Goal: Task Accomplishment & Management: Complete application form

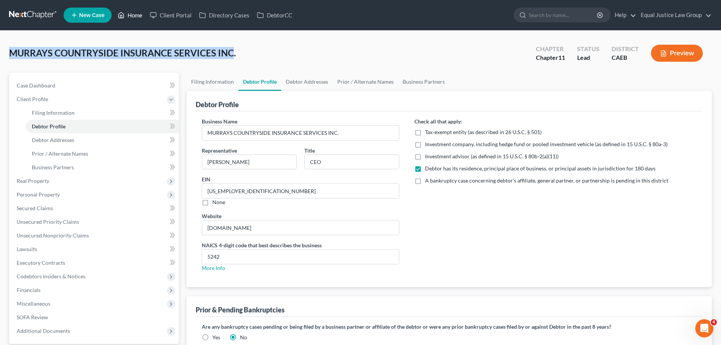
drag, startPoint x: 134, startPoint y: 15, endPoint x: 557, endPoint y: 251, distance: 484.4
click at [134, 15] on link "Home" at bounding box center [130, 15] width 32 height 14
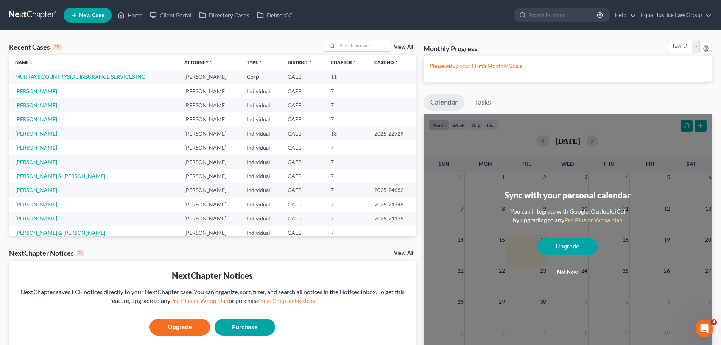
click at [42, 148] on link "[PERSON_NAME]" at bounding box center [36, 147] width 42 height 6
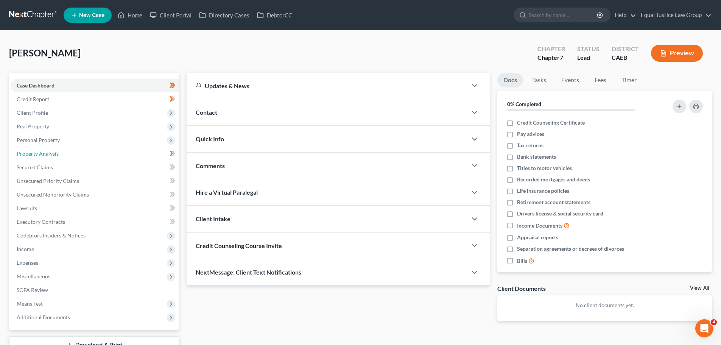
drag, startPoint x: 41, startPoint y: 153, endPoint x: 333, endPoint y: 178, distance: 292.7
click at [41, 153] on span "Property Analysis" at bounding box center [38, 153] width 42 height 6
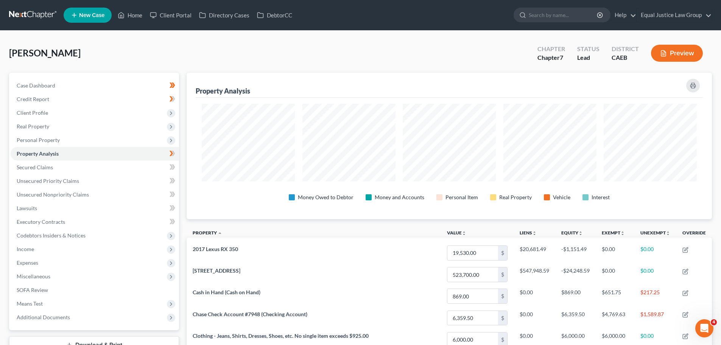
scroll to position [146, 525]
click at [35, 138] on span "Personal Property" at bounding box center [38, 140] width 43 height 6
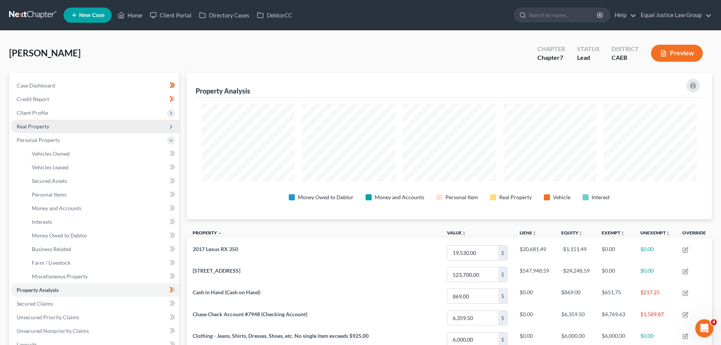
click at [40, 127] on span "Real Property" at bounding box center [33, 126] width 33 height 6
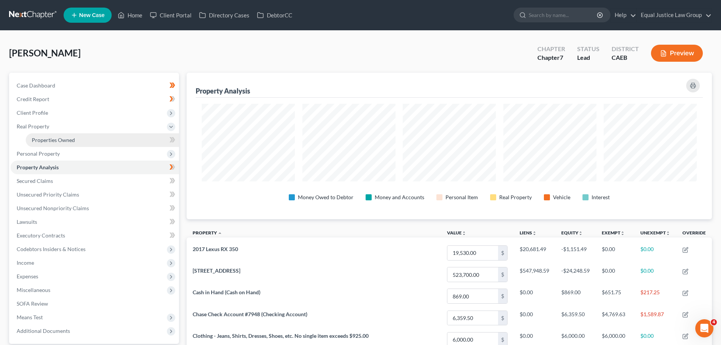
click at [74, 141] on span "Properties Owned" at bounding box center [53, 140] width 43 height 6
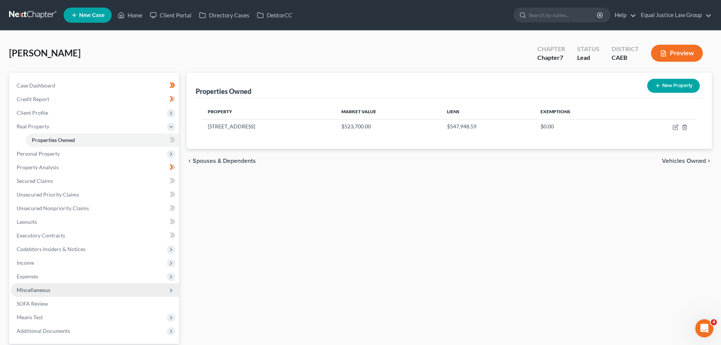
click at [41, 289] on span "Miscellaneous" at bounding box center [34, 289] width 34 height 6
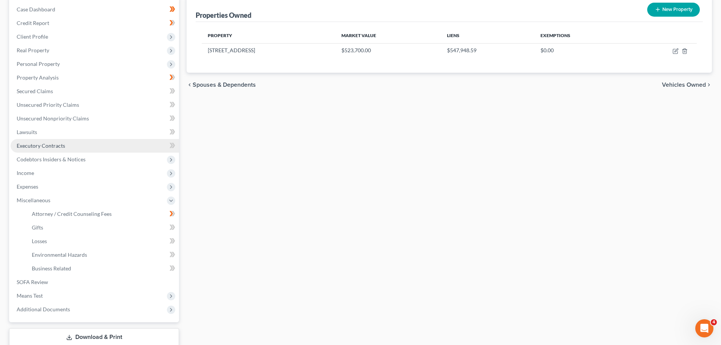
scroll to position [113, 0]
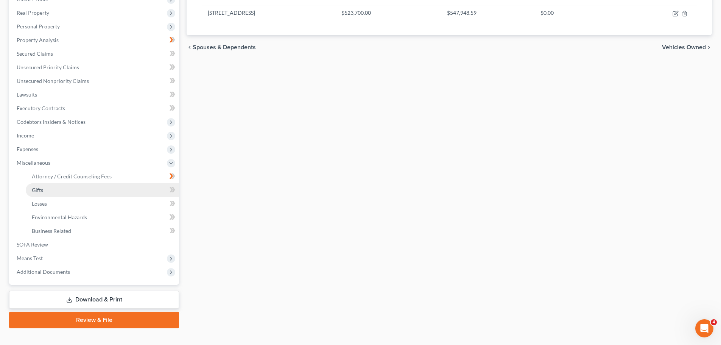
click at [57, 189] on link "Gifts" at bounding box center [102, 190] width 153 height 14
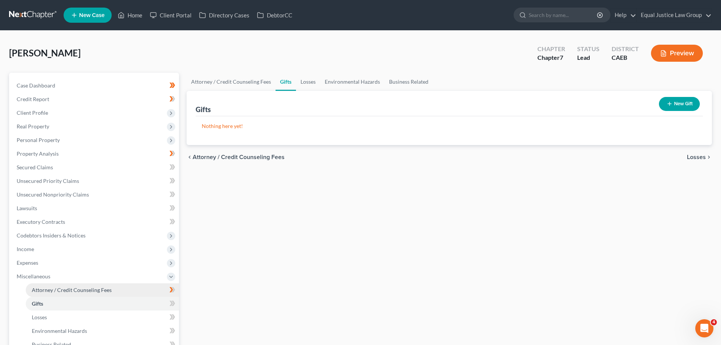
click at [77, 289] on span "Attorney / Credit Counseling Fees" at bounding box center [72, 289] width 80 height 6
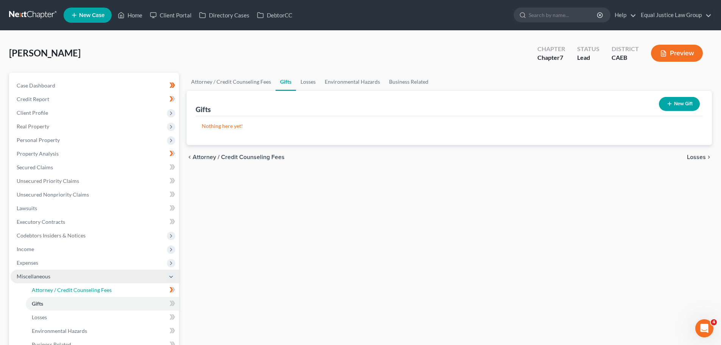
select select "0"
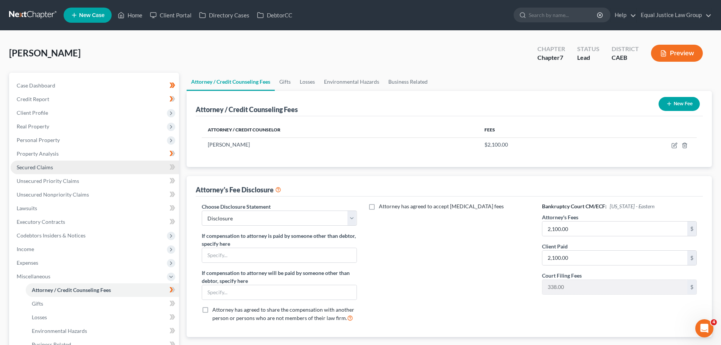
click at [44, 165] on span "Secured Claims" at bounding box center [35, 167] width 36 height 6
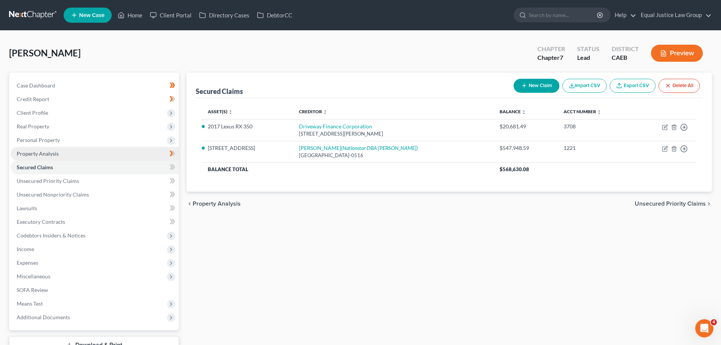
click at [44, 152] on span "Property Analysis" at bounding box center [38, 153] width 42 height 6
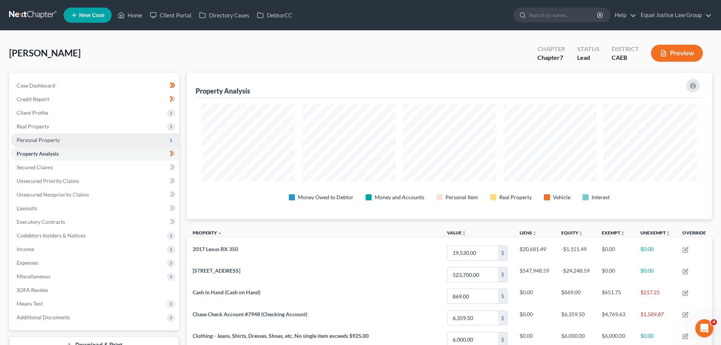
scroll to position [146, 525]
click at [45, 139] on span "Personal Property" at bounding box center [38, 140] width 43 height 6
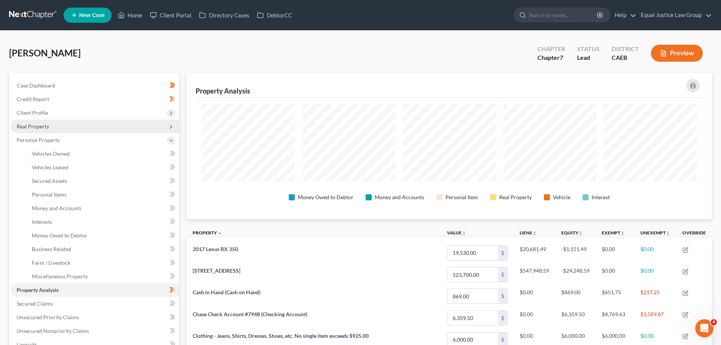
click at [48, 124] on span "Real Property" at bounding box center [33, 126] width 33 height 6
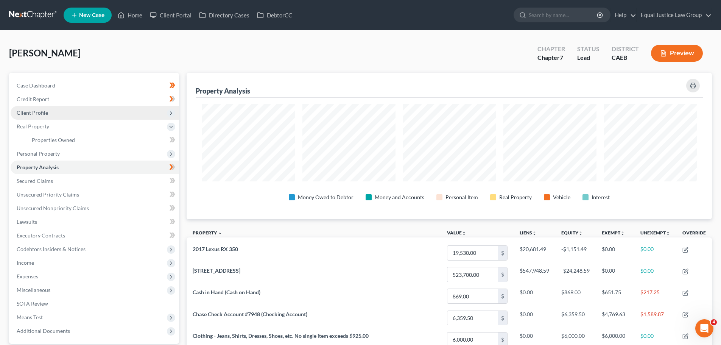
click at [51, 111] on span "Client Profile" at bounding box center [95, 113] width 168 height 14
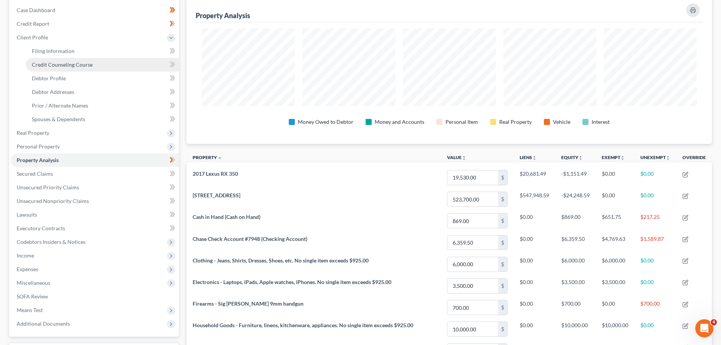
scroll to position [76, 0]
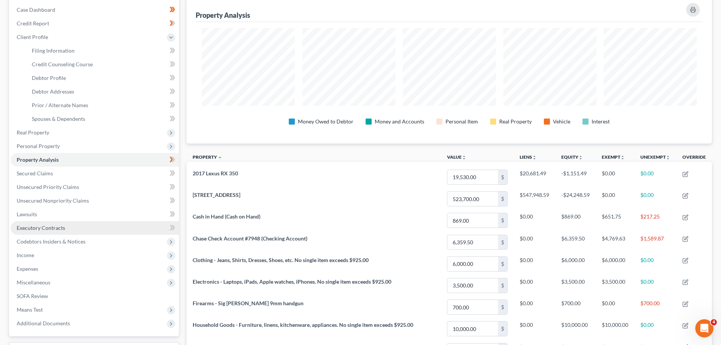
click at [60, 227] on span "Executory Contracts" at bounding box center [41, 227] width 48 height 6
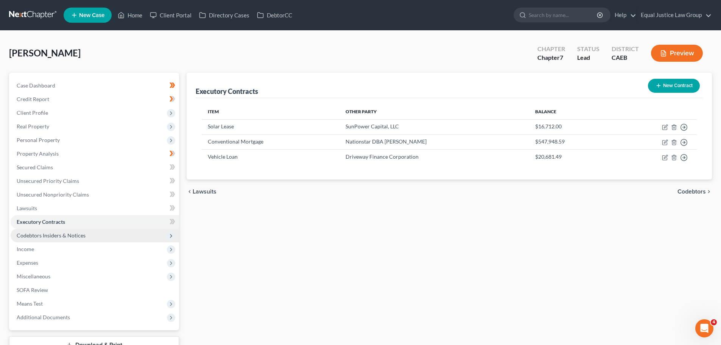
click at [68, 239] on span "Codebtors Insiders & Notices" at bounding box center [95, 235] width 168 height 14
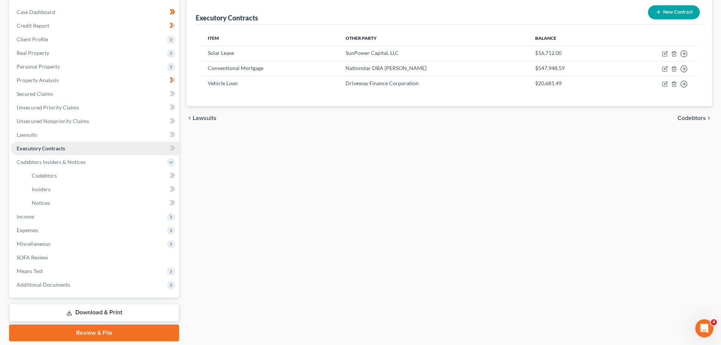
scroll to position [76, 0]
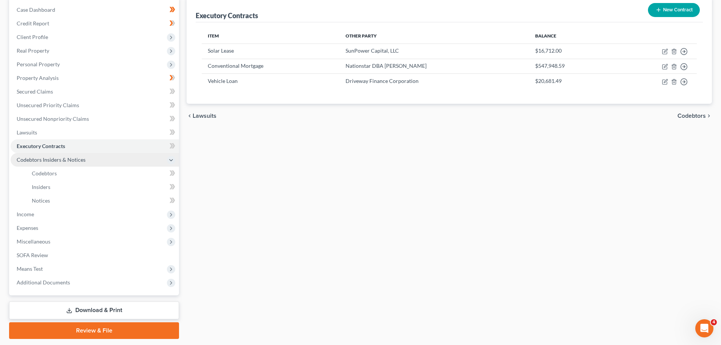
click at [30, 159] on span "Codebtors Insiders & Notices" at bounding box center [51, 159] width 69 height 6
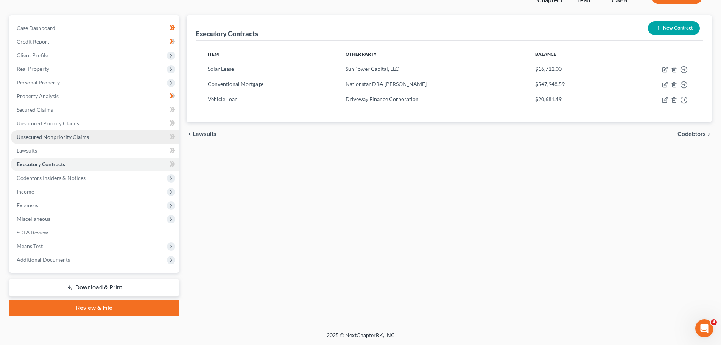
click at [26, 136] on span "Unsecured Nonpriority Claims" at bounding box center [53, 137] width 72 height 6
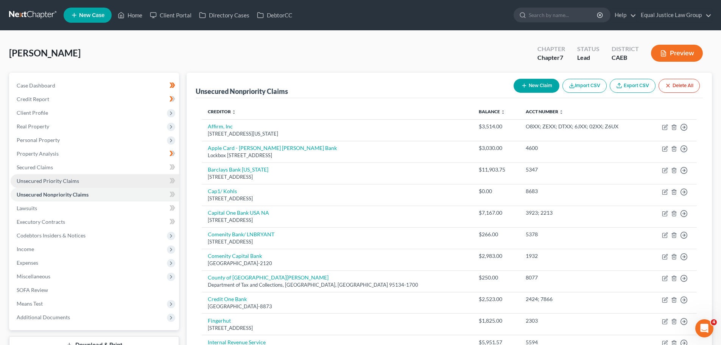
click at [44, 182] on span "Unsecured Priority Claims" at bounding box center [48, 180] width 62 height 6
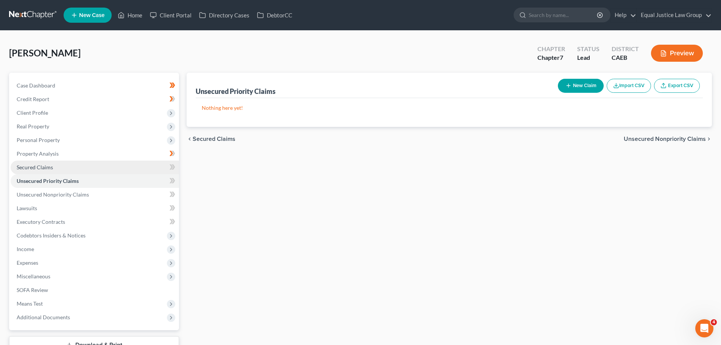
click at [46, 168] on span "Secured Claims" at bounding box center [35, 167] width 36 height 6
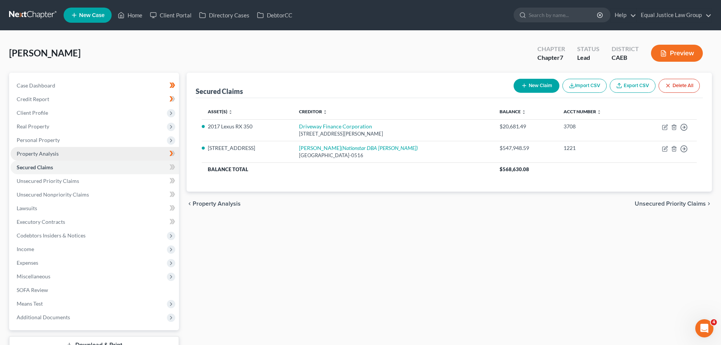
click at [45, 155] on span "Property Analysis" at bounding box center [38, 153] width 42 height 6
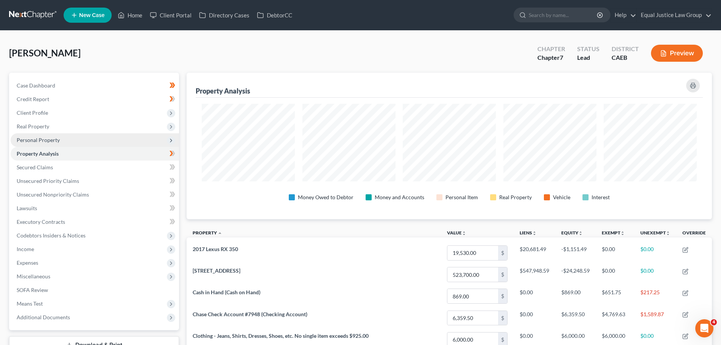
scroll to position [146, 525]
click at [45, 142] on span "Personal Property" at bounding box center [38, 140] width 43 height 6
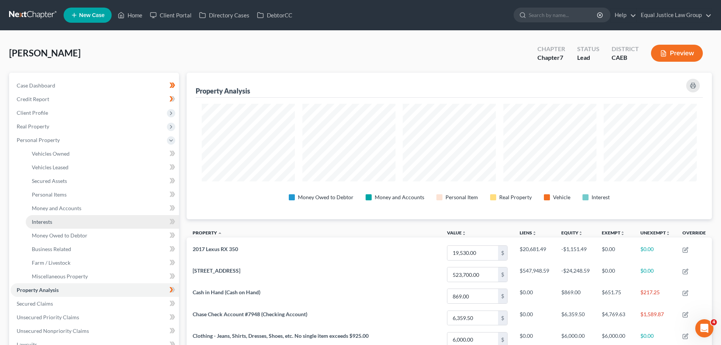
click at [50, 221] on span "Interests" at bounding box center [42, 221] width 20 height 6
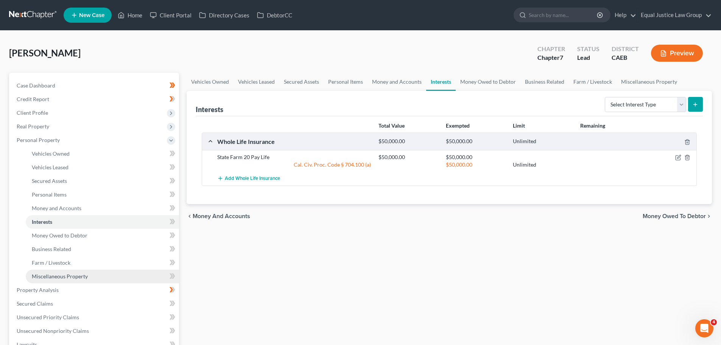
click at [50, 275] on span "Miscellaneous Property" at bounding box center [60, 276] width 56 height 6
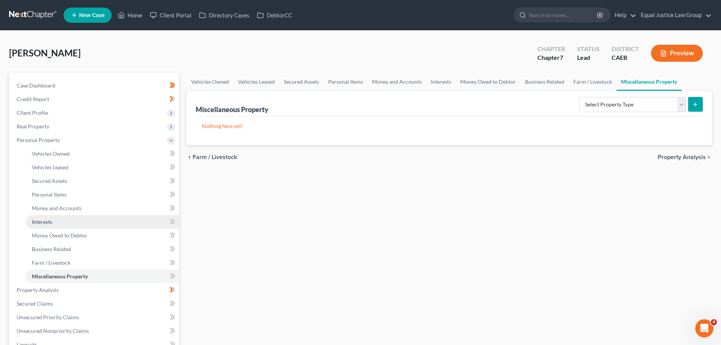
click at [48, 222] on span "Interests" at bounding box center [42, 221] width 20 height 6
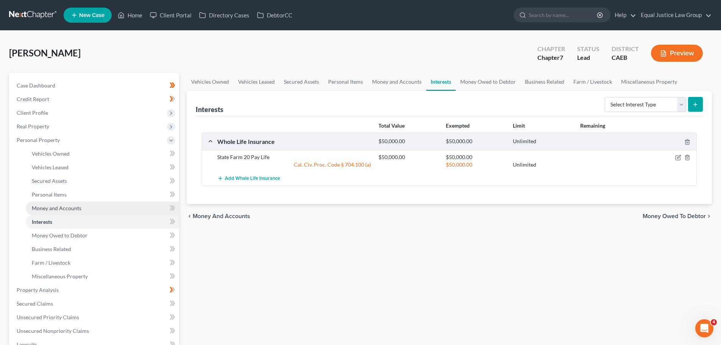
click at [53, 205] on span "Money and Accounts" at bounding box center [57, 208] width 50 height 6
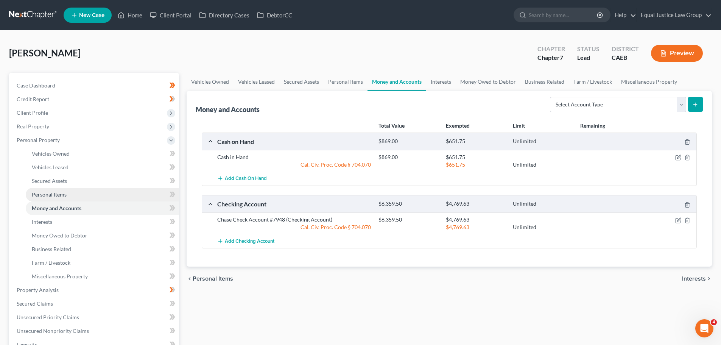
click at [47, 192] on span "Personal Items" at bounding box center [49, 194] width 35 height 6
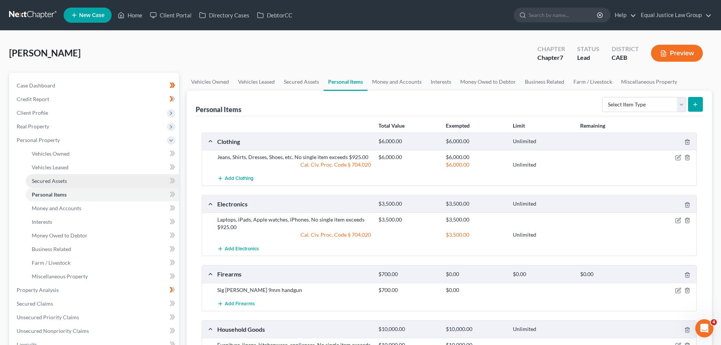
click at [47, 182] on span "Secured Assets" at bounding box center [49, 180] width 35 height 6
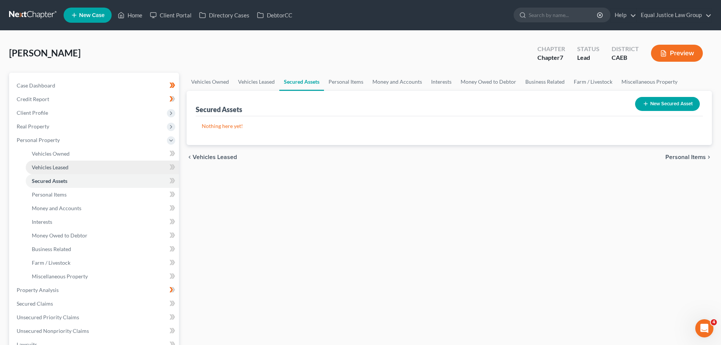
click at [53, 166] on span "Vehicles Leased" at bounding box center [50, 167] width 37 height 6
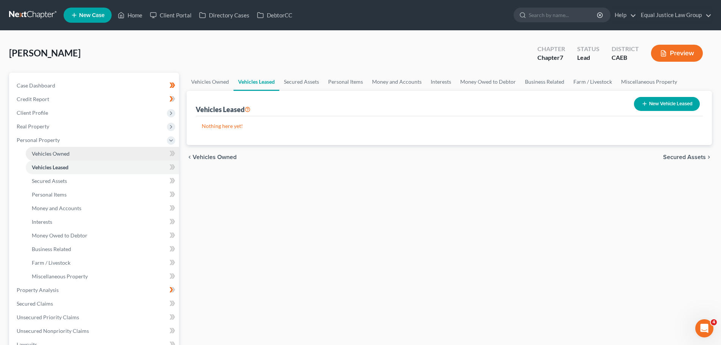
click at [55, 153] on span "Vehicles Owned" at bounding box center [51, 153] width 38 height 6
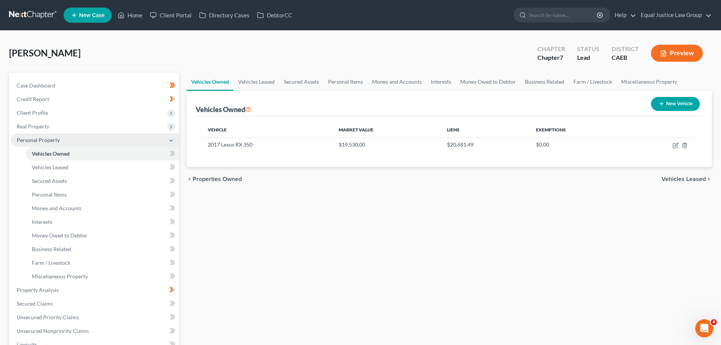
click at [42, 141] on span "Personal Property" at bounding box center [38, 140] width 43 height 6
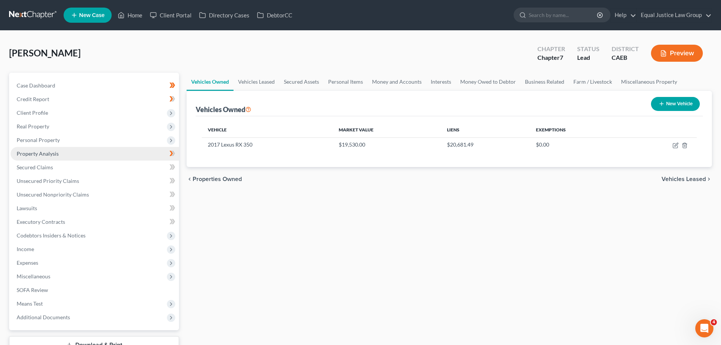
click at [34, 154] on span "Property Analysis" at bounding box center [38, 153] width 42 height 6
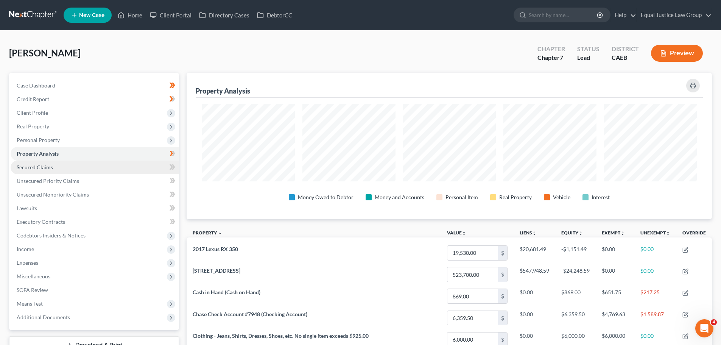
click at [41, 162] on link "Secured Claims" at bounding box center [95, 167] width 168 height 14
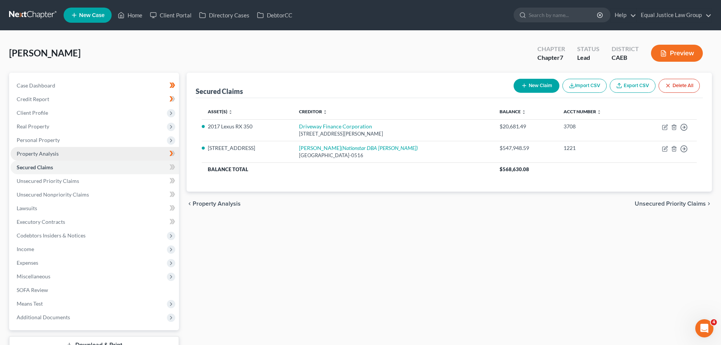
click at [42, 151] on span "Property Analysis" at bounding box center [38, 153] width 42 height 6
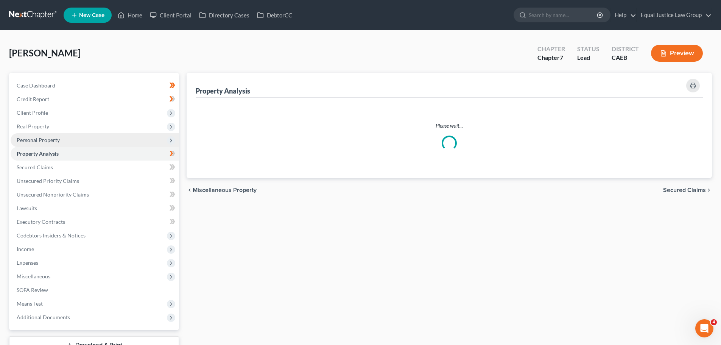
click at [42, 141] on span "Personal Property" at bounding box center [38, 140] width 43 height 6
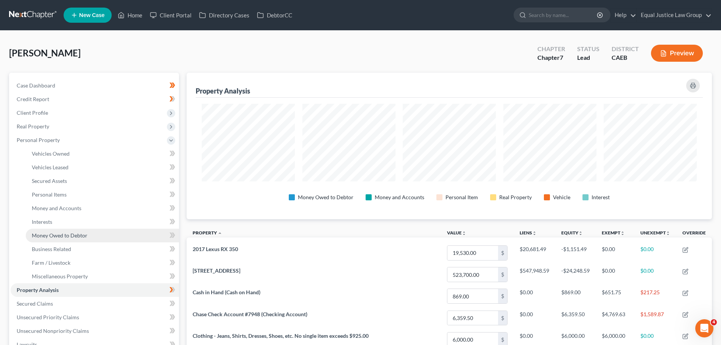
click at [72, 233] on span "Money Owed to Debtor" at bounding box center [60, 235] width 56 height 6
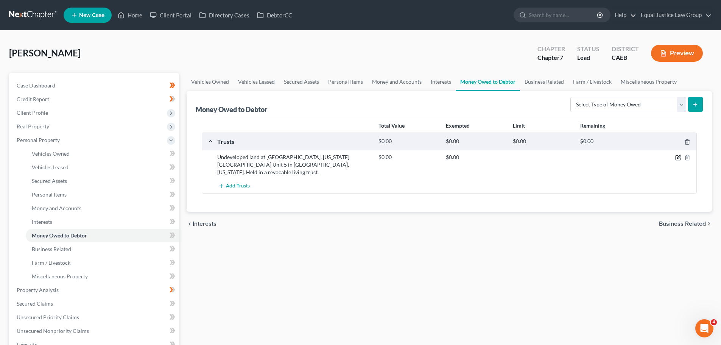
click at [678, 157] on icon "button" at bounding box center [678, 157] width 6 height 6
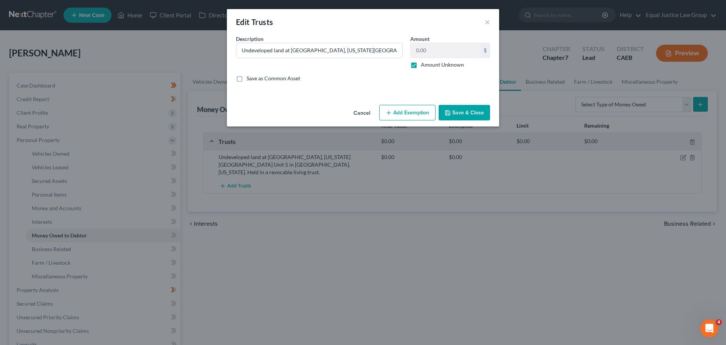
click at [421, 65] on label "Amount Unknown" at bounding box center [442, 65] width 43 height 8
click at [424, 65] on input "Amount Unknown" at bounding box center [426, 63] width 5 height 5
checkbox input "false"
click at [408, 110] on button "Add Exemption" at bounding box center [407, 113] width 56 height 16
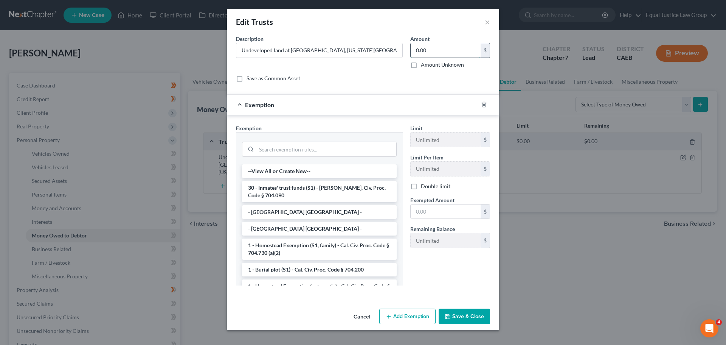
click at [450, 52] on input "0.00" at bounding box center [446, 50] width 70 height 14
type input "5,000.00"
click at [301, 151] on input "search" at bounding box center [326, 149] width 140 height 14
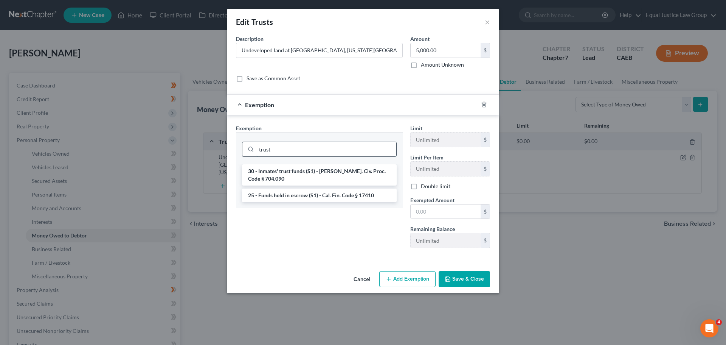
click at [303, 149] on input "trust" at bounding box center [326, 149] width 140 height 14
click at [286, 154] on input "trust" at bounding box center [326, 149] width 140 height 14
drag, startPoint x: 286, startPoint y: 151, endPoint x: 257, endPoint y: 152, distance: 29.5
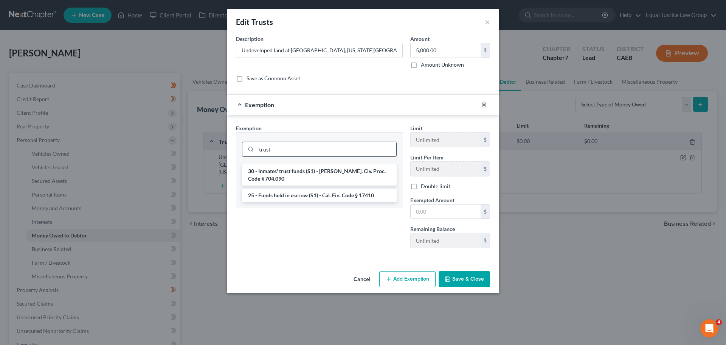
click at [257, 152] on input "trust" at bounding box center [326, 149] width 140 height 14
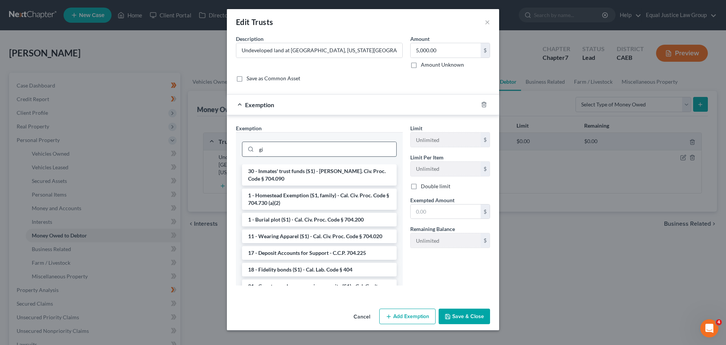
type input "g"
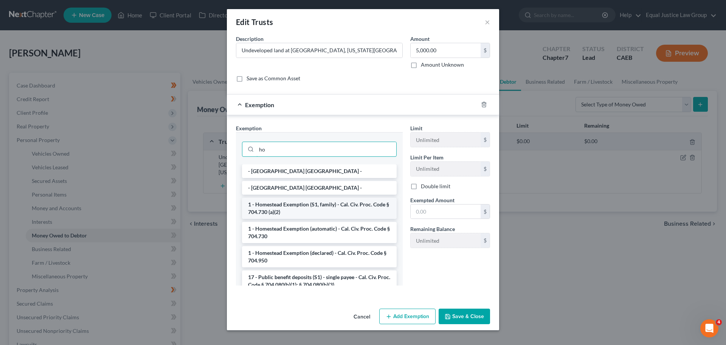
type input "h"
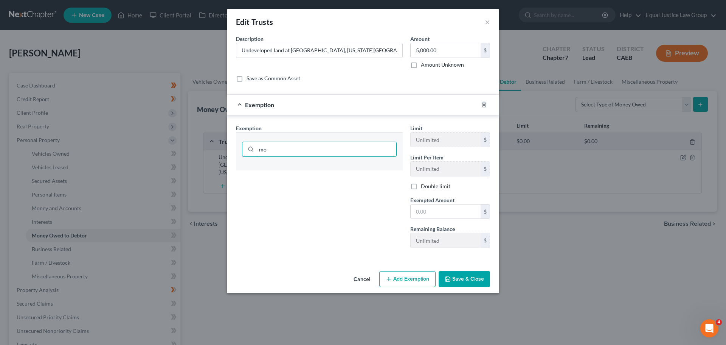
type input "m"
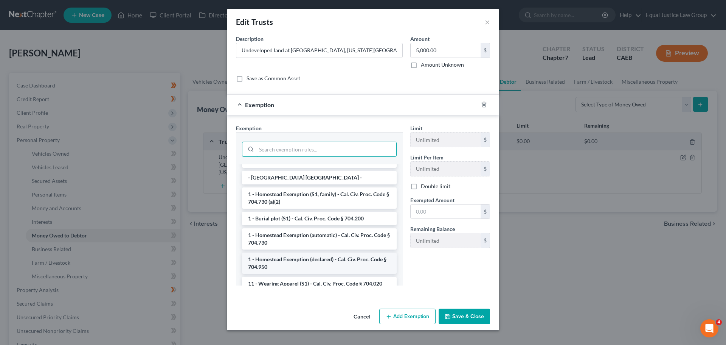
scroll to position [38, 0]
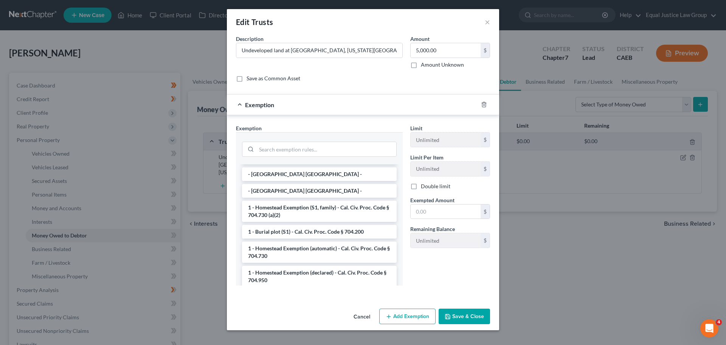
click at [311, 211] on li "1 - Homestead Exemption (S1, family) - Cal. Civ. Proc. Code § 704.730 (a)(2)" at bounding box center [319, 210] width 155 height 21
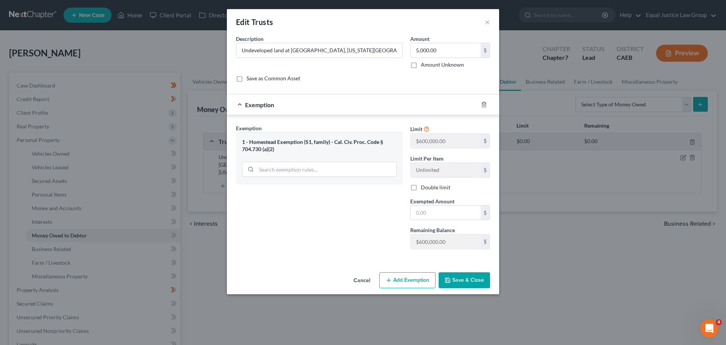
click at [311, 211] on div "Exemption Set must be selected for CA. Exemption * 1 - Homestead Exemption (S1,…" at bounding box center [319, 189] width 174 height 131
click at [441, 212] on input "text" at bounding box center [446, 212] width 70 height 14
type input "5,000.00"
click at [468, 281] on button "Save & Close" at bounding box center [464, 280] width 51 height 16
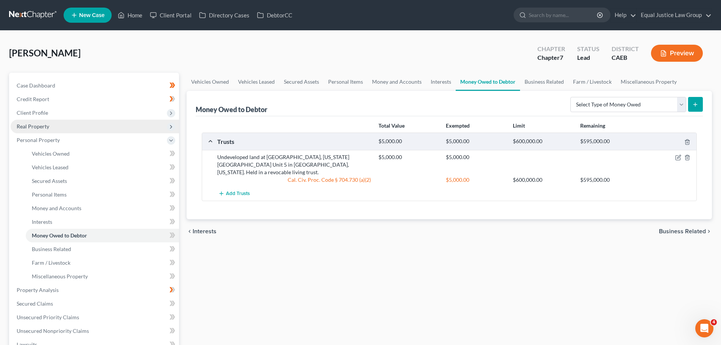
click at [47, 126] on span "Real Property" at bounding box center [33, 126] width 33 height 6
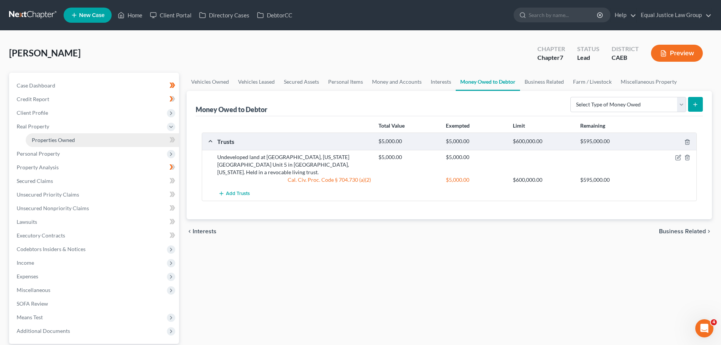
click at [56, 138] on span "Properties Owned" at bounding box center [53, 140] width 43 height 6
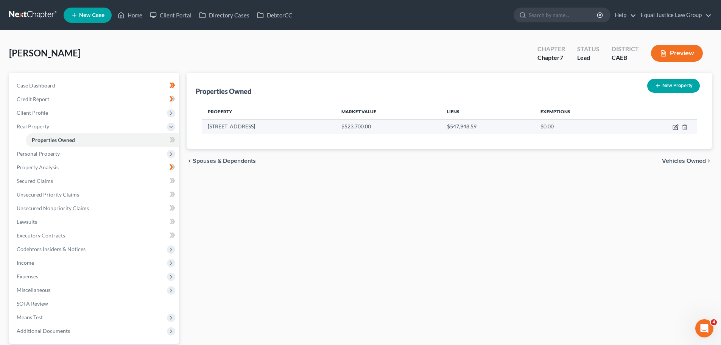
click at [676, 126] on icon "button" at bounding box center [675, 127] width 6 height 6
select select "4"
select select "33"
select select "0"
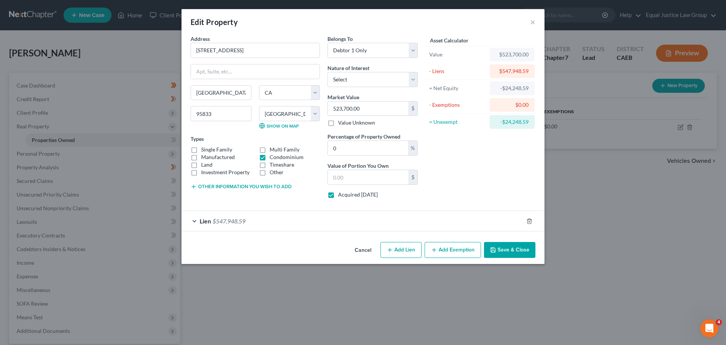
click at [447, 251] on button "Add Exemption" at bounding box center [453, 250] width 56 height 16
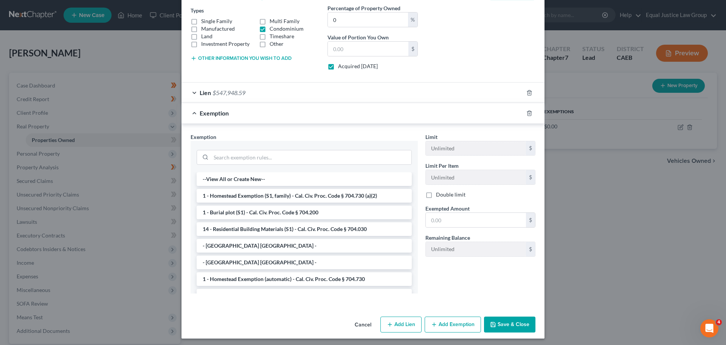
scroll to position [131, 0]
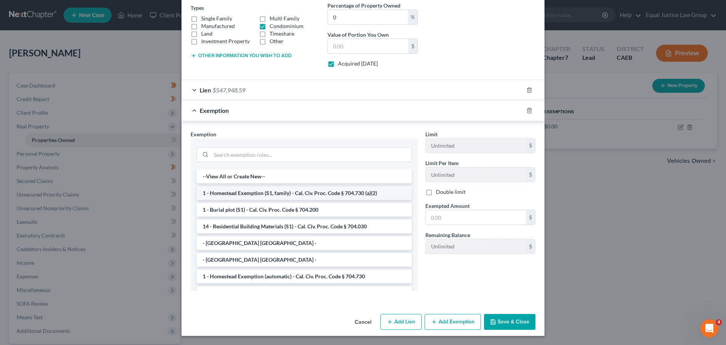
click at [292, 191] on li "1 - Homestead Exemption (S1, family) - Cal. Civ. Proc. Code § 704.730 (a)(2)" at bounding box center [304, 193] width 215 height 14
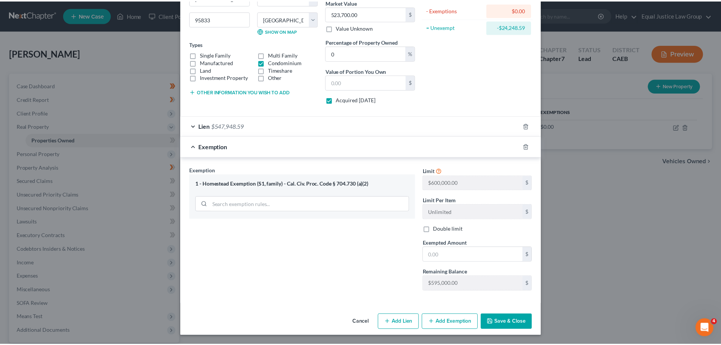
scroll to position [95, 0]
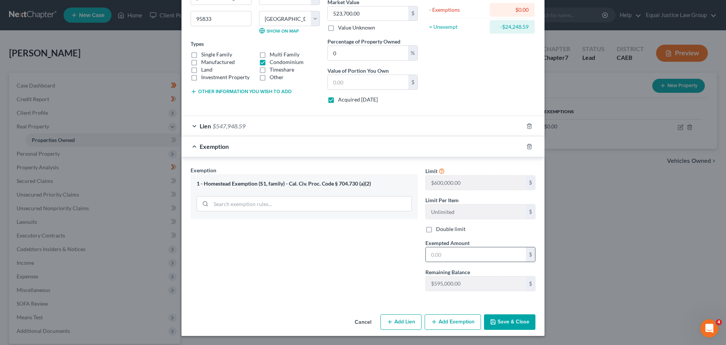
click at [458, 253] on input "text" at bounding box center [476, 254] width 100 height 14
type input "523,700.00"
click at [506, 319] on button "Save & Close" at bounding box center [509, 322] width 51 height 16
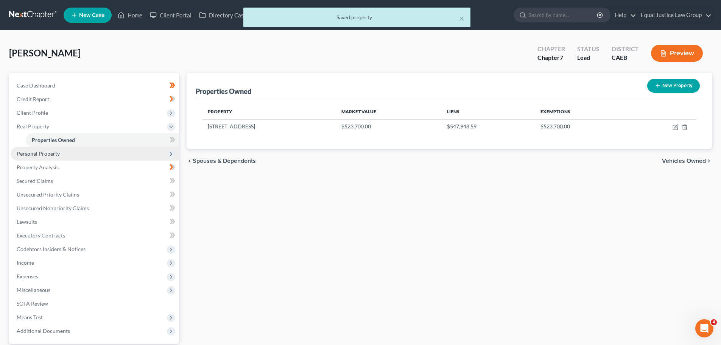
drag, startPoint x: 28, startPoint y: 153, endPoint x: 31, endPoint y: 157, distance: 5.5
click at [28, 153] on span "Personal Property" at bounding box center [38, 153] width 43 height 6
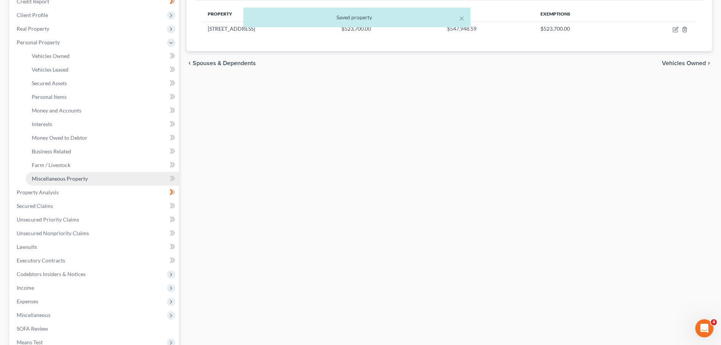
scroll to position [113, 0]
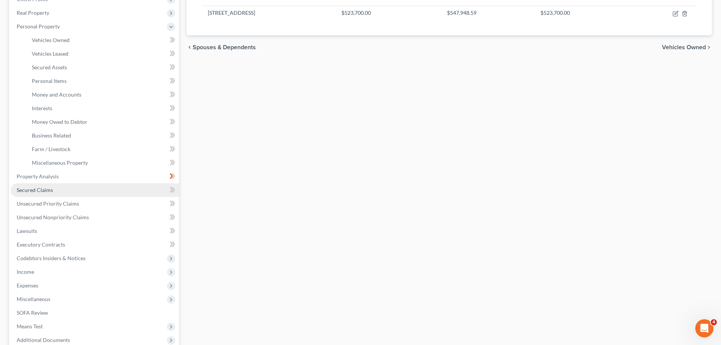
click at [42, 188] on span "Secured Claims" at bounding box center [35, 189] width 36 height 6
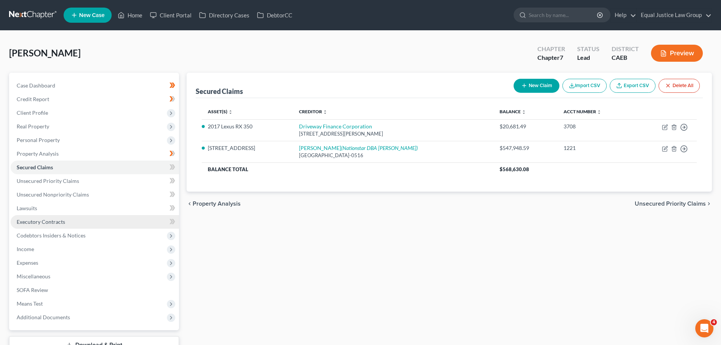
click at [44, 222] on span "Executory Contracts" at bounding box center [41, 221] width 48 height 6
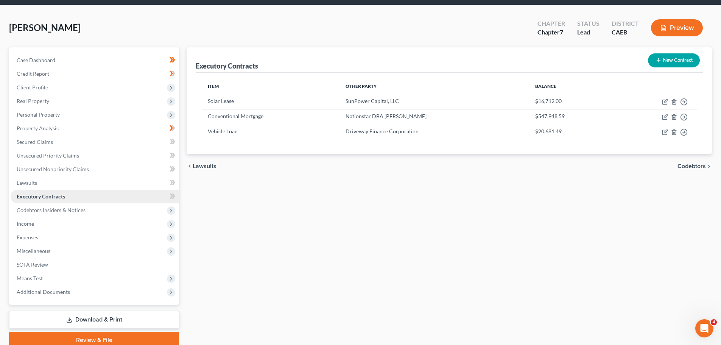
scroll to position [38, 0]
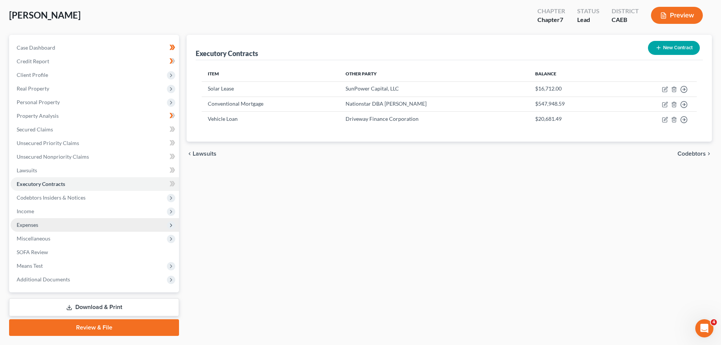
click at [47, 228] on span "Expenses" at bounding box center [95, 225] width 168 height 14
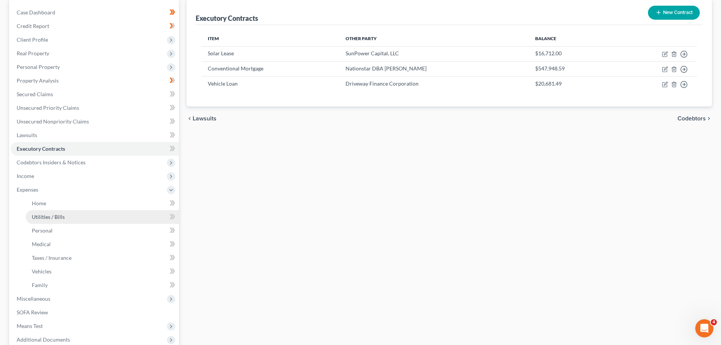
scroll to position [151, 0]
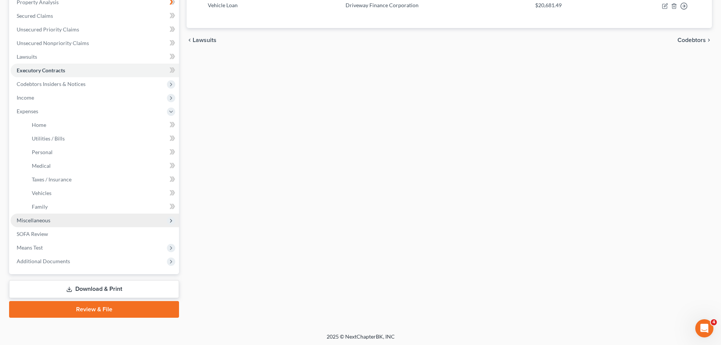
click at [53, 219] on span "Miscellaneous" at bounding box center [95, 220] width 168 height 14
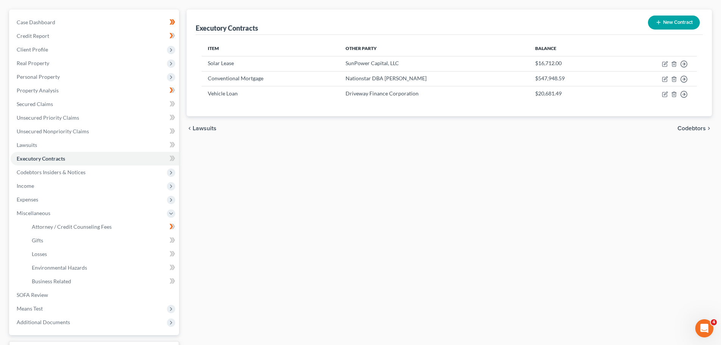
scroll to position [0, 0]
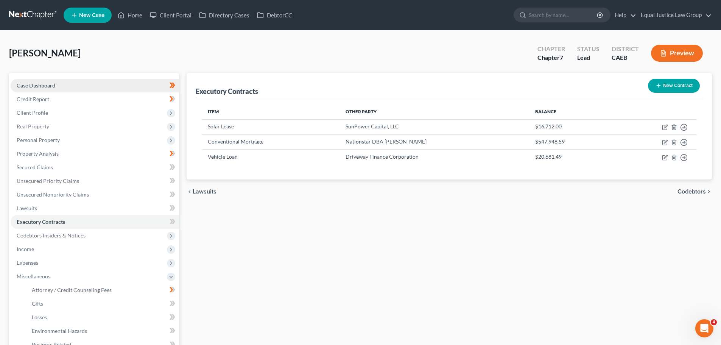
click at [32, 84] on span "Case Dashboard" at bounding box center [36, 85] width 39 height 6
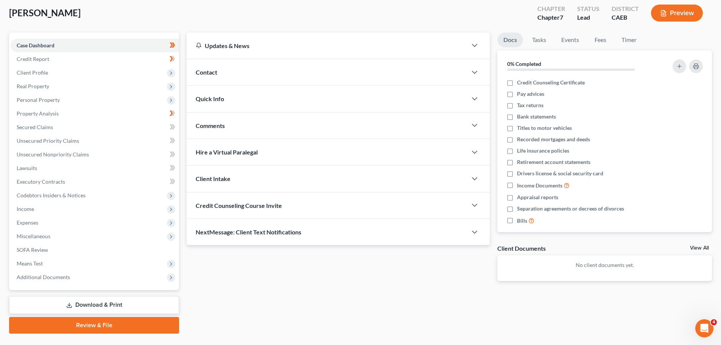
scroll to position [58, 0]
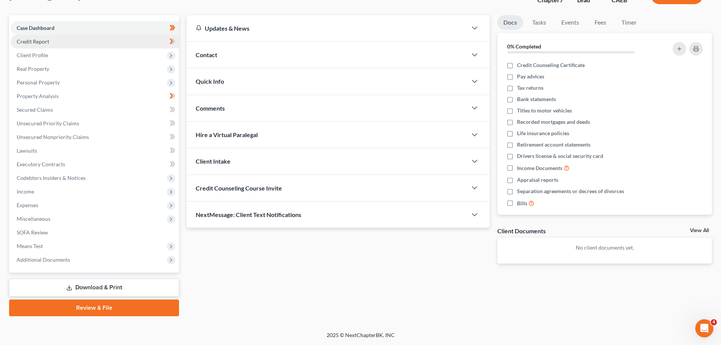
click at [35, 41] on span "Credit Report" at bounding box center [33, 41] width 33 height 6
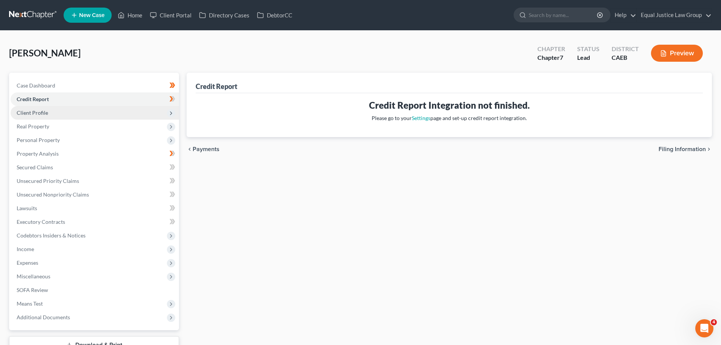
click at [51, 110] on span "Client Profile" at bounding box center [95, 113] width 168 height 14
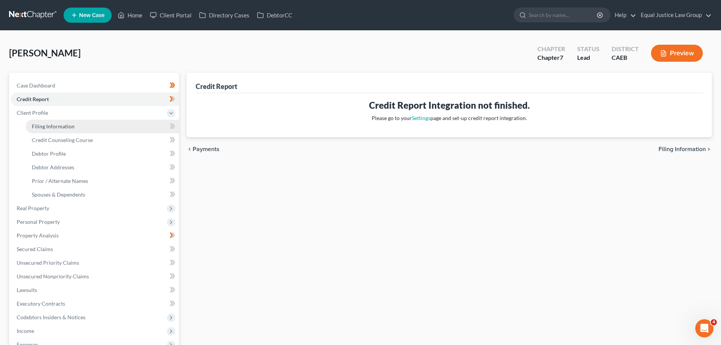
click at [50, 126] on span "Filing Information" at bounding box center [53, 126] width 43 height 6
select select "1"
select select "0"
select select "8"
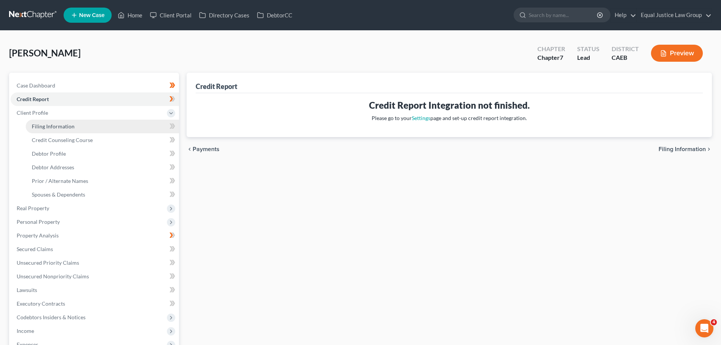
select select "0"
select select "4"
select select "1"
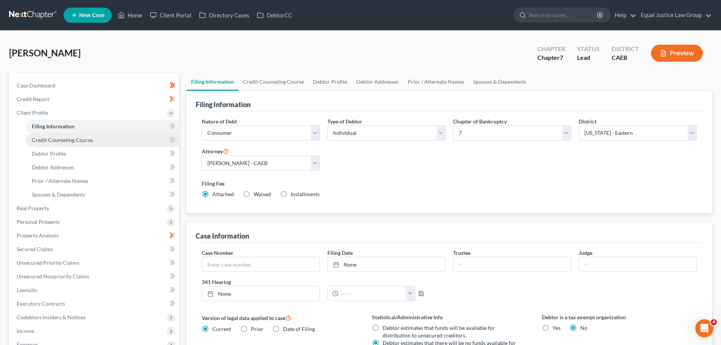
click at [49, 141] on span "Credit Counseling Course" at bounding box center [62, 140] width 61 height 6
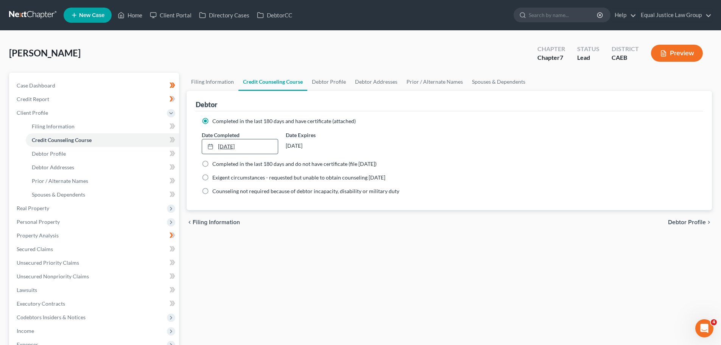
click at [248, 146] on link "[DATE]" at bounding box center [239, 146] width 75 height 14
type input "[DATE]"
drag, startPoint x: 384, startPoint y: 242, endPoint x: 392, endPoint y: 153, distance: 89.3
click at [384, 242] on div "Filing Information Credit Counseling Course Debtor Profile Debtor Addresses Pri…" at bounding box center [449, 264] width 533 height 382
click at [683, 219] on span "Debtor Profile" at bounding box center [687, 222] width 38 height 6
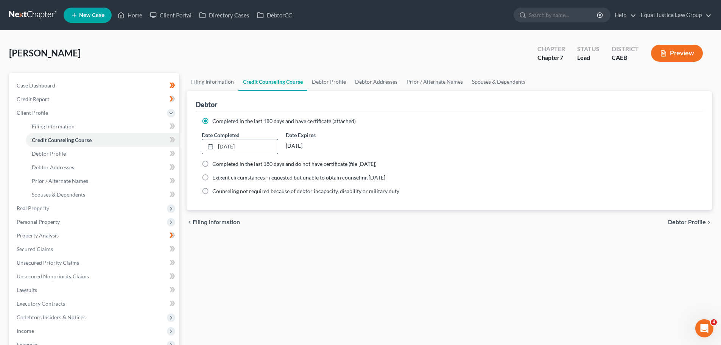
select select "0"
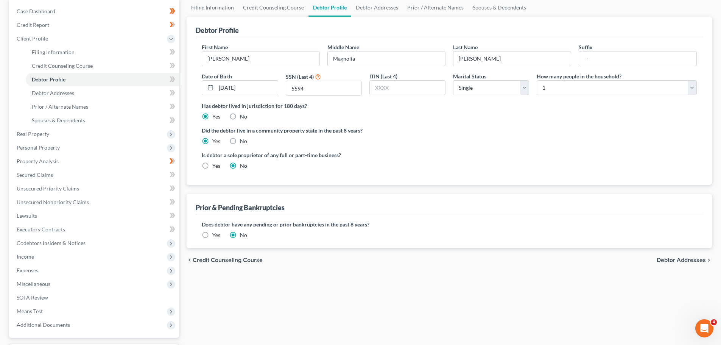
scroll to position [76, 0]
drag, startPoint x: 691, startPoint y: 258, endPoint x: 667, endPoint y: 248, distance: 25.6
click at [691, 258] on span "Debtor Addresses" at bounding box center [680, 258] width 49 height 6
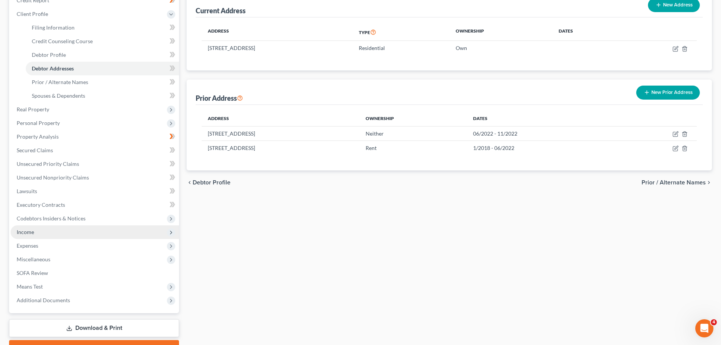
scroll to position [139, 0]
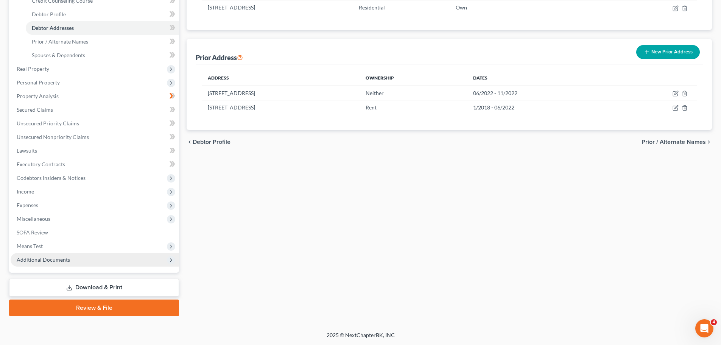
click at [58, 256] on span "Additional Documents" at bounding box center [43, 259] width 53 height 6
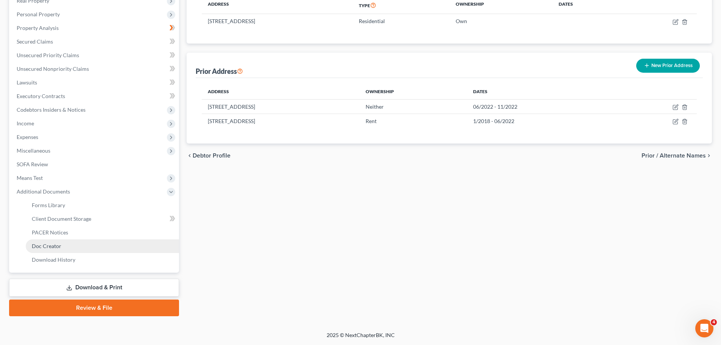
scroll to position [126, 0]
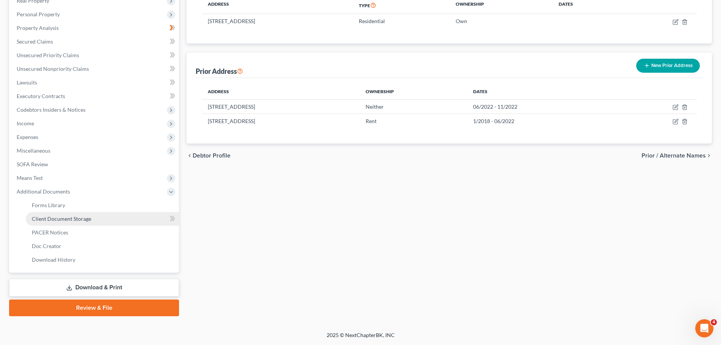
click at [72, 219] on span "Client Document Storage" at bounding box center [61, 218] width 59 height 6
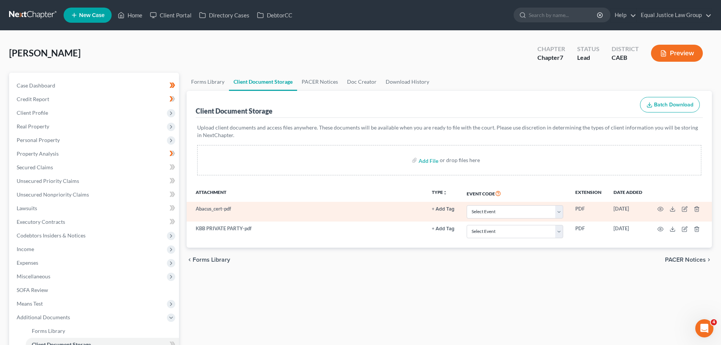
click at [445, 208] on button "+ Add Tag" at bounding box center [443, 209] width 23 height 5
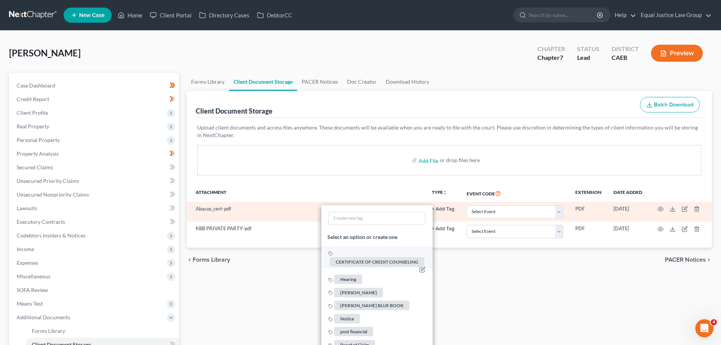
click at [385, 260] on span "CERTIFICATE OF CREDIT COUNSELING" at bounding box center [376, 261] width 95 height 9
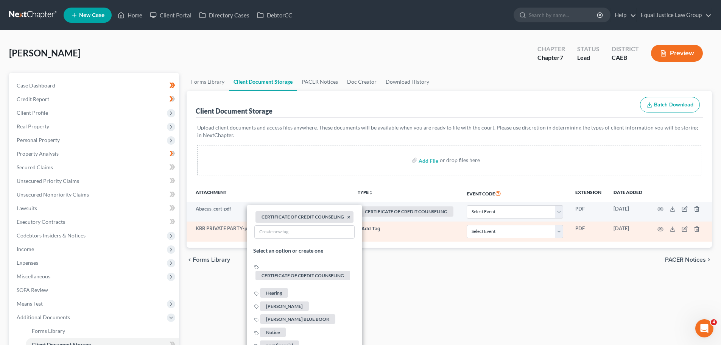
click at [372, 227] on button "+ Add Tag" at bounding box center [368, 228] width 23 height 5
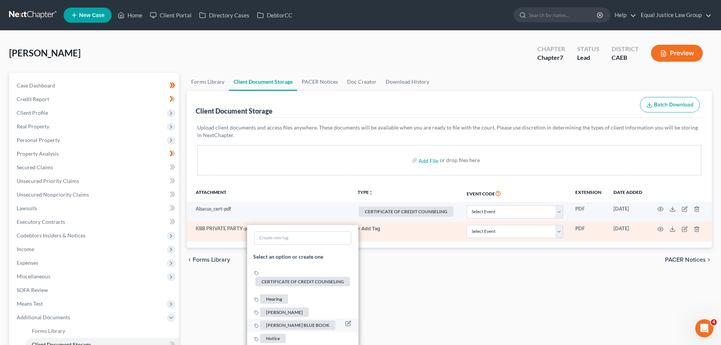
click at [283, 325] on span "[PERSON_NAME] BLUE BOOK" at bounding box center [297, 324] width 75 height 9
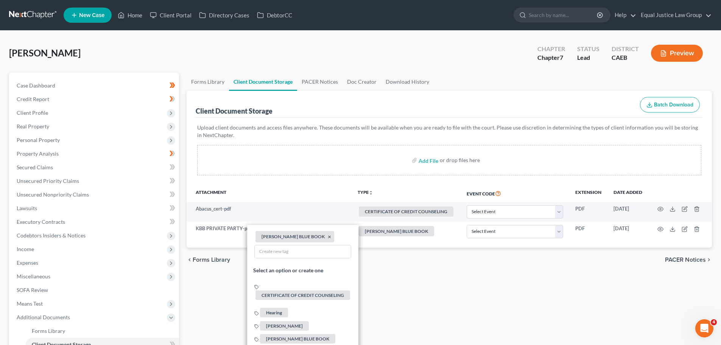
click at [488, 300] on div "Forms Library Client Document Storage PACER Notices Doc Creator Download Histor…" at bounding box center [449, 257] width 533 height 369
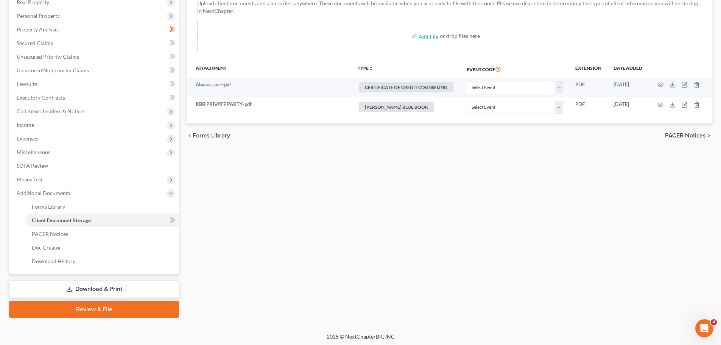
scroll to position [126, 0]
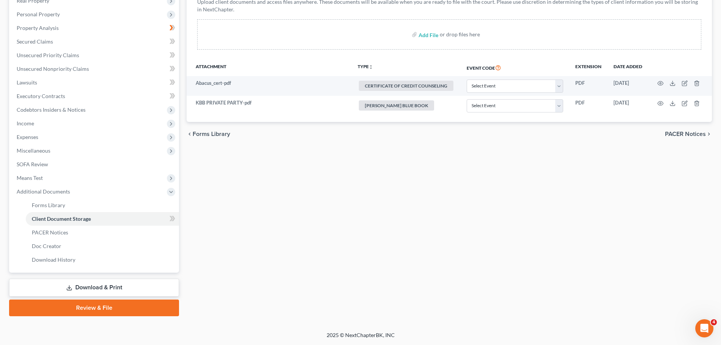
click at [109, 284] on link "Download & Print" at bounding box center [94, 287] width 170 height 18
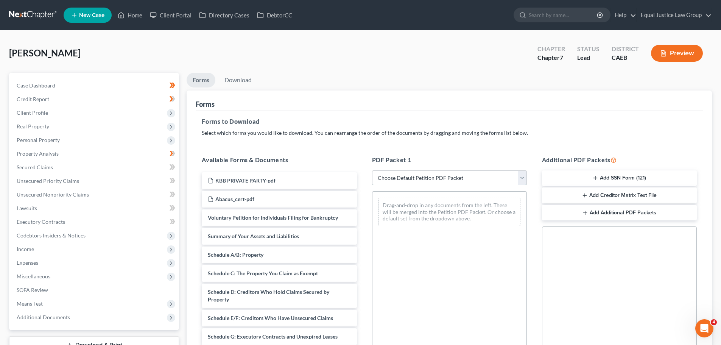
click at [481, 174] on select "Choose Default Petition PDF Packet Complete Bankruptcy Petition (all forms and …" at bounding box center [449, 177] width 155 height 15
select select "9"
click at [372, 170] on select "Choose Default Petition PDF Packet Complete Bankruptcy Petition (all forms and …" at bounding box center [449, 177] width 155 height 15
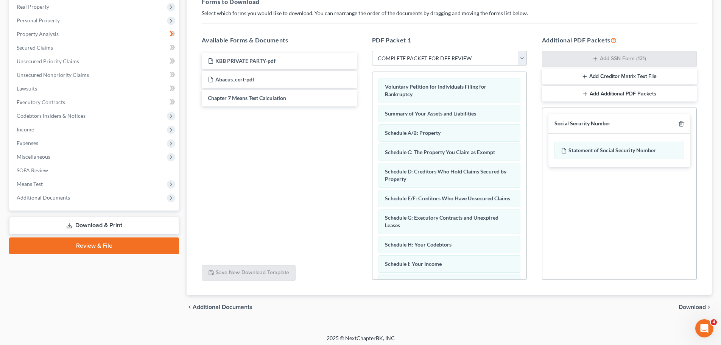
scroll to position [123, 0]
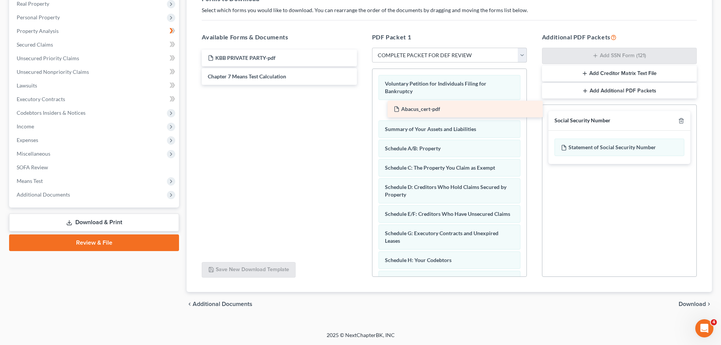
drag, startPoint x: 245, startPoint y: 76, endPoint x: 430, endPoint y: 108, distance: 188.6
click at [362, 85] on div "Abacus_cert-pdf KBB PRIVATE PARTY-pdf Abacus_cert-pdf Chapter 7 Means Test Calc…" at bounding box center [279, 67] width 167 height 35
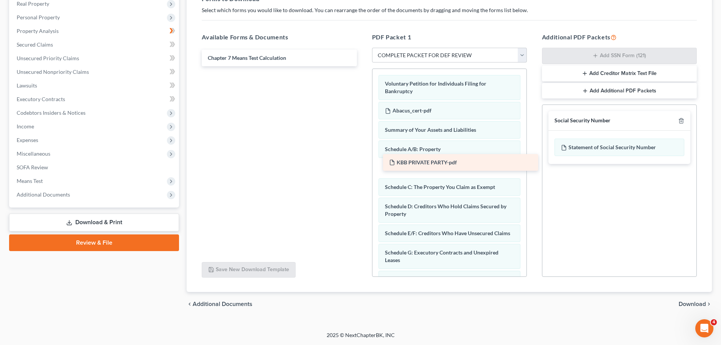
drag, startPoint x: 226, startPoint y: 56, endPoint x: 407, endPoint y: 160, distance: 209.1
click at [362, 66] on div "KBB PRIVATE PARTY-pdf KBB PRIVATE PARTY-pdf Chapter 7 Means Test Calculation" at bounding box center [279, 58] width 167 height 17
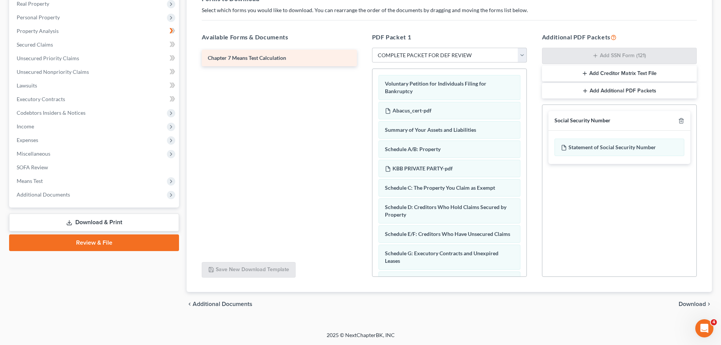
click at [239, 57] on span "Chapter 7 Means Test Calculation" at bounding box center [247, 57] width 78 height 6
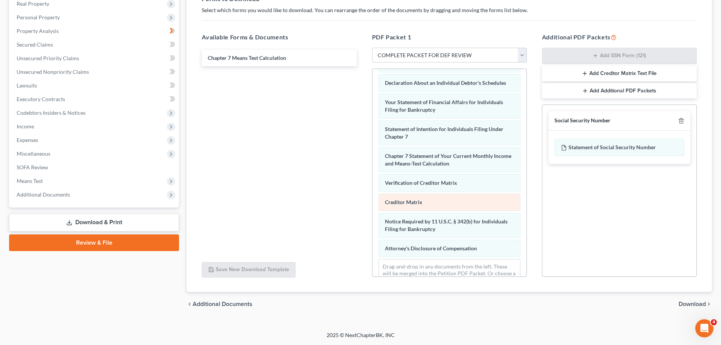
scroll to position [242, 0]
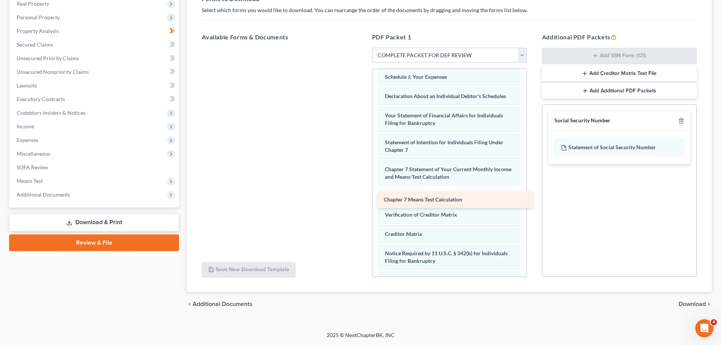
drag, startPoint x: 240, startPoint y: 57, endPoint x: 416, endPoint y: 199, distance: 225.7
click at [362, 48] on div "Chapter 7 Means Test Calculation Chapter 7 Means Test Calculation" at bounding box center [279, 48] width 167 height 0
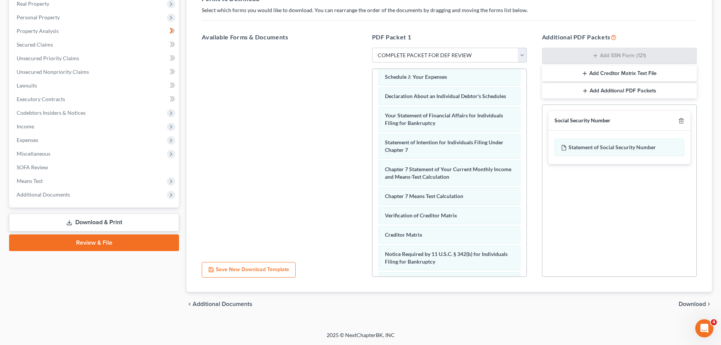
click at [225, 169] on div at bounding box center [279, 152] width 167 height 208
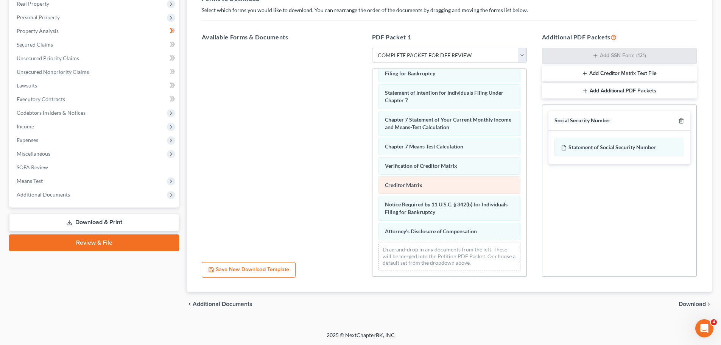
scroll to position [299, 0]
click at [693, 302] on span "Download" at bounding box center [691, 304] width 27 height 6
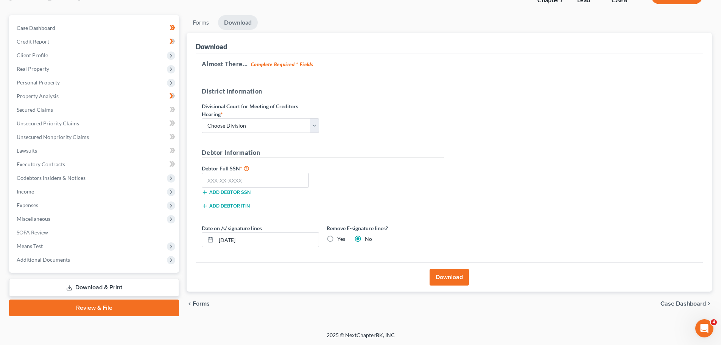
scroll to position [58, 0]
drag, startPoint x: 251, startPoint y: 121, endPoint x: 247, endPoint y: 132, distance: 11.5
click at [251, 121] on select "Choose Division Fresno Modesto [GEOGRAPHIC_DATA]" at bounding box center [260, 125] width 117 height 15
click at [202, 118] on select "Choose Division Fresno Modesto [GEOGRAPHIC_DATA]" at bounding box center [260, 125] width 117 height 15
click at [249, 128] on select "Choose Division Fresno Modesto [GEOGRAPHIC_DATA]" at bounding box center [260, 125] width 117 height 15
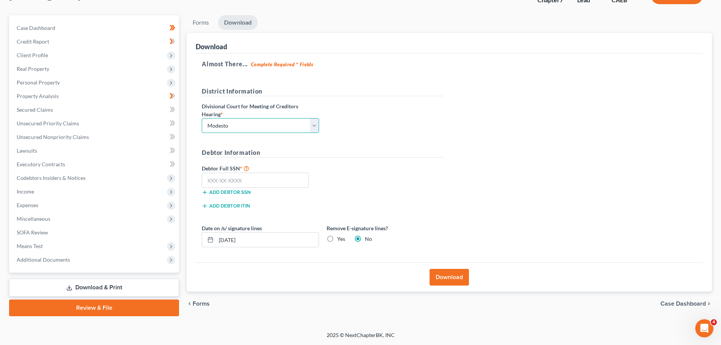
select select "2"
click at [202, 118] on select "Choose Division Fresno Modesto [GEOGRAPHIC_DATA]" at bounding box center [260, 125] width 117 height 15
click at [236, 182] on input "text" at bounding box center [255, 180] width 107 height 15
paste input "615-37-9594"
type input "615-37-9594"
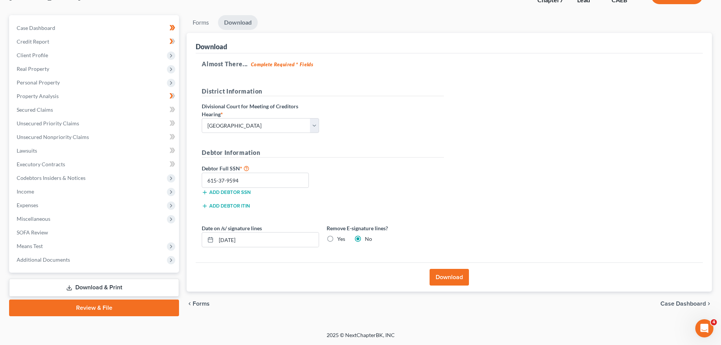
click at [480, 152] on div "Almost There... Complete Required * Fields District Information Divisional Cour…" at bounding box center [449, 157] width 507 height 209
click at [451, 277] on button "Download" at bounding box center [448, 277] width 39 height 17
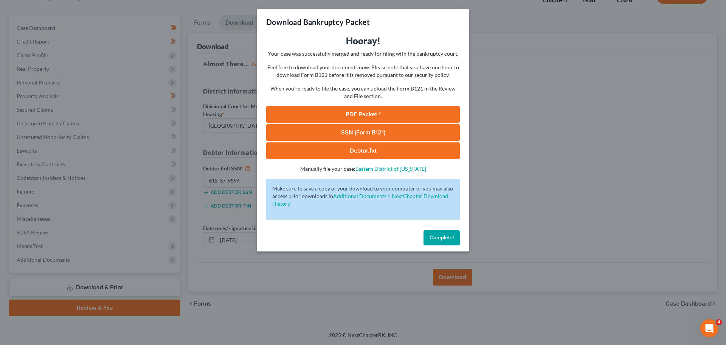
click at [379, 115] on link "PDF Packet 1" at bounding box center [363, 114] width 194 height 17
drag, startPoint x: 377, startPoint y: 129, endPoint x: 726, endPoint y: 123, distance: 348.8
click at [377, 129] on link "SSN (Form B121)" at bounding box center [363, 132] width 194 height 17
click at [437, 233] on button "Complete!" at bounding box center [442, 237] width 36 height 15
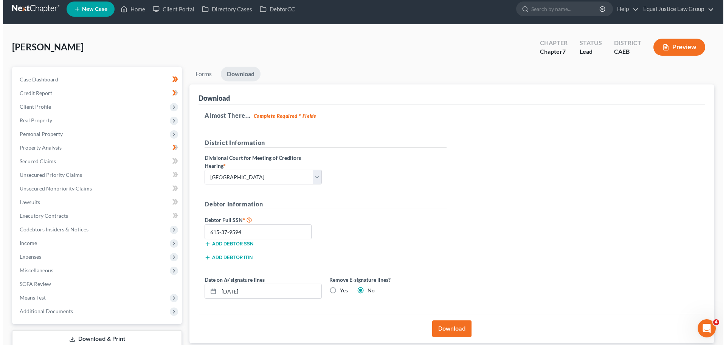
scroll to position [0, 0]
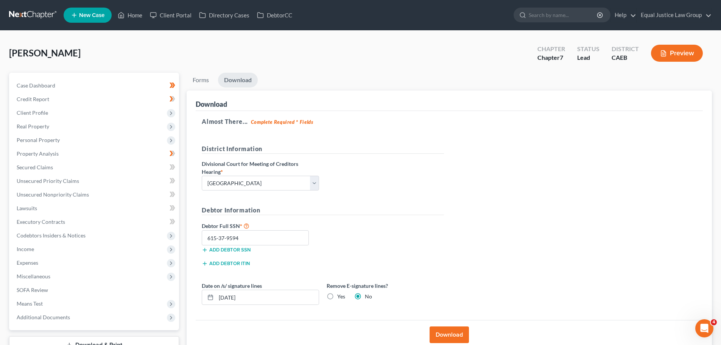
click at [686, 53] on button "Preview" at bounding box center [677, 53] width 52 height 17
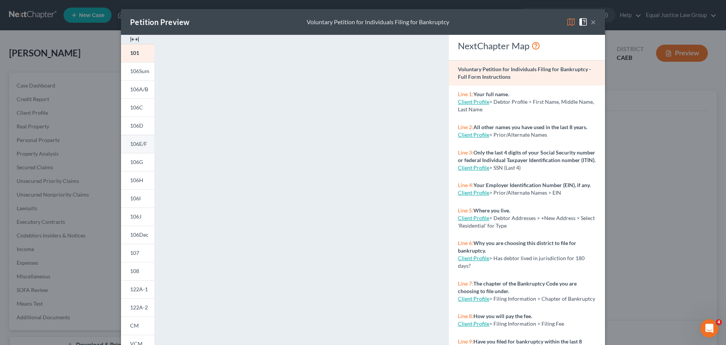
click at [130, 144] on span "106E/F" at bounding box center [138, 143] width 17 height 6
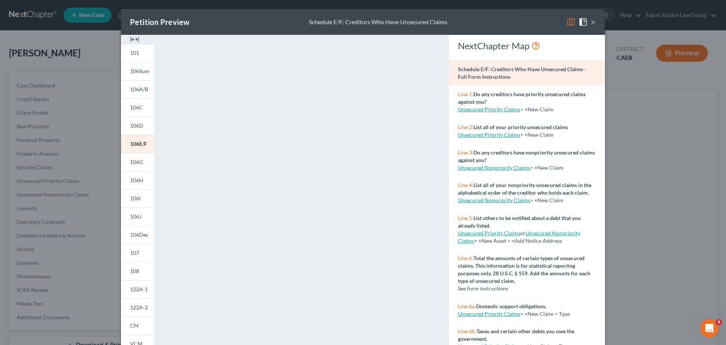
scroll to position [38, 0]
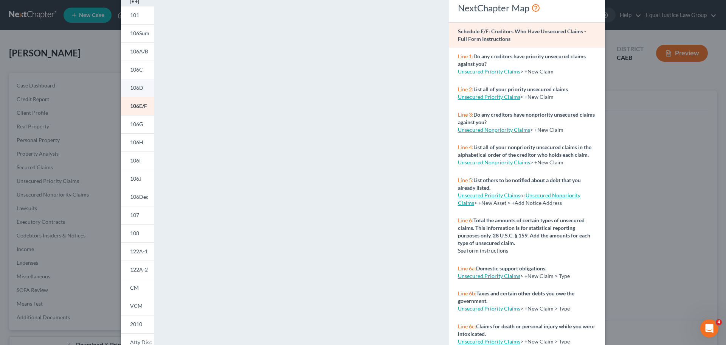
click at [130, 90] on span "106D" at bounding box center [136, 87] width 13 height 6
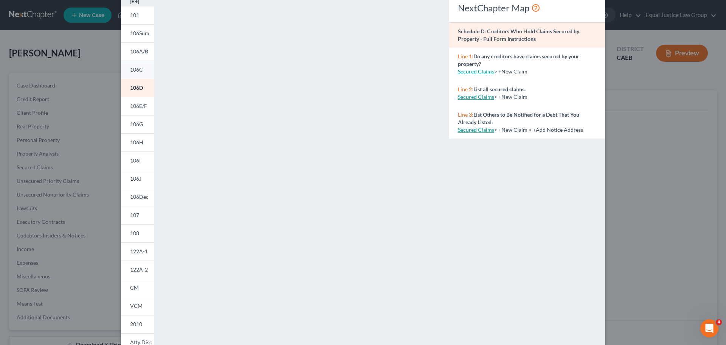
click at [133, 71] on span "106C" at bounding box center [136, 69] width 13 height 6
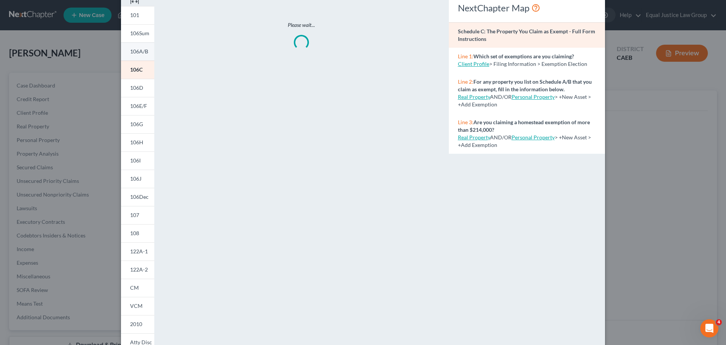
click at [137, 52] on span "106A/B" at bounding box center [139, 51] width 18 height 6
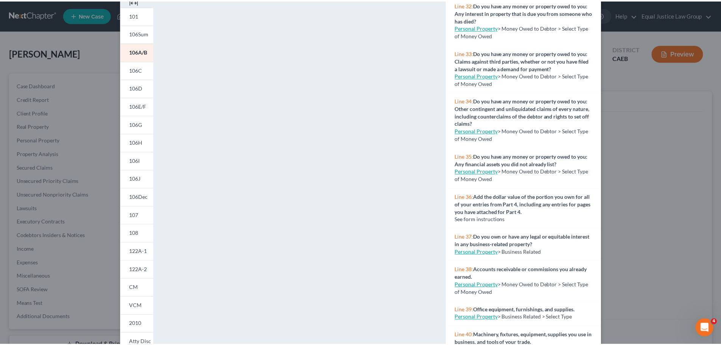
scroll to position [1362, 0]
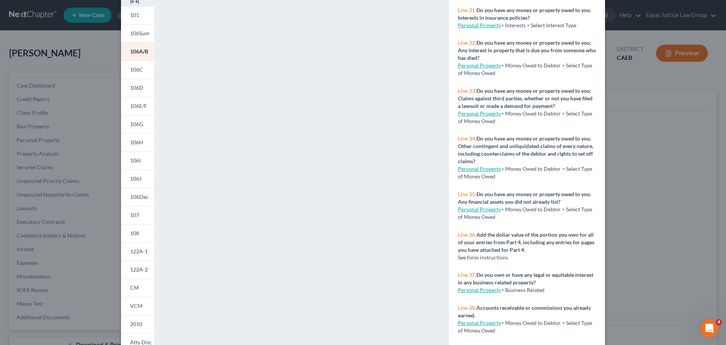
click at [481, 68] on link "Personal Property" at bounding box center [479, 65] width 43 height 6
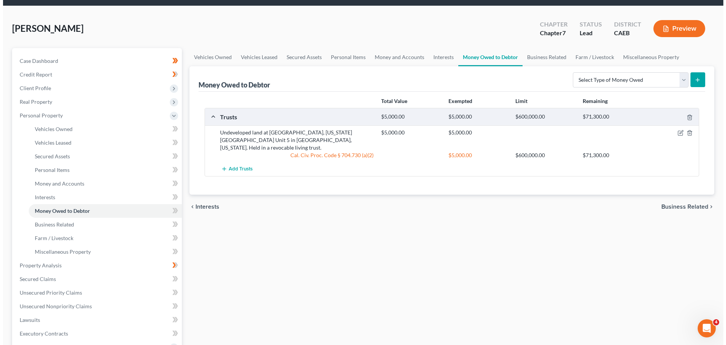
scroll to position [38, 0]
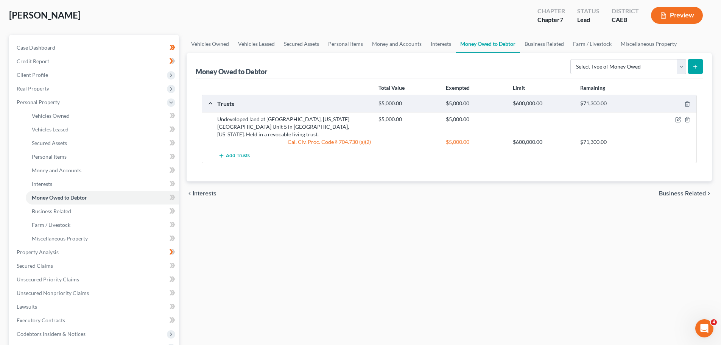
click at [679, 18] on button "Preview" at bounding box center [677, 15] width 52 height 17
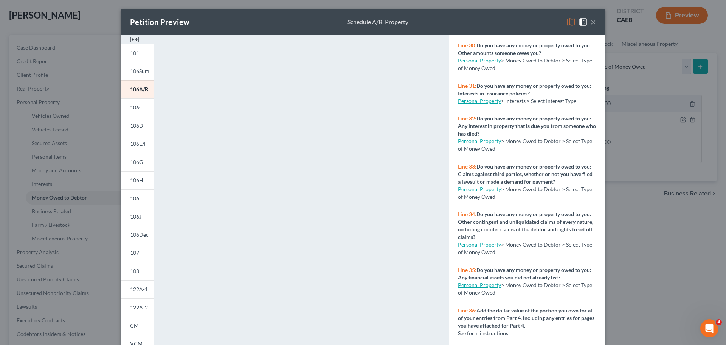
scroll to position [1362, 0]
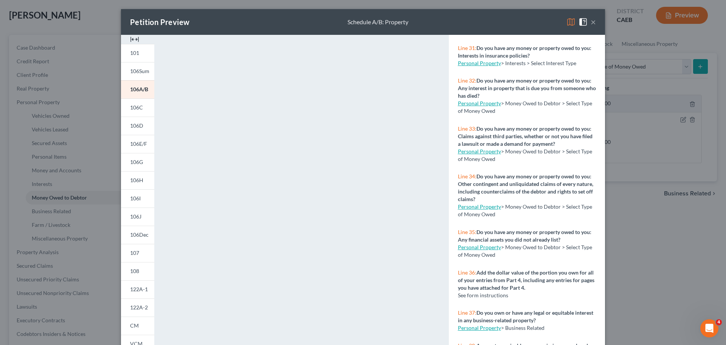
drag, startPoint x: 511, startPoint y: 163, endPoint x: 452, endPoint y: 132, distance: 67.3
click at [452, 120] on div "Line 32: Do you have any money or property owed to you: Any interest in propert…" at bounding box center [527, 96] width 156 height 48
copy div "Line 32: Do you have any money or property owed to you: Any interest in propert…"
drag, startPoint x: 436, startPoint y: 21, endPoint x: 321, endPoint y: 41, distance: 116.8
click at [384, 0] on div "Petition Preview Schedule A/B: Property × 101 106Sum 106A/B 106C 106D 106E/F 10…" at bounding box center [363, 172] width 726 height 345
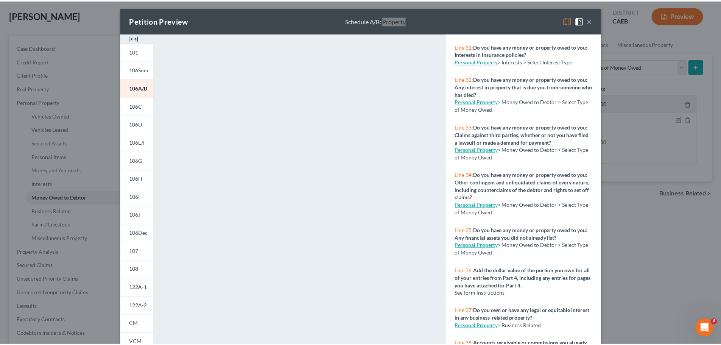
scroll to position [0, 0]
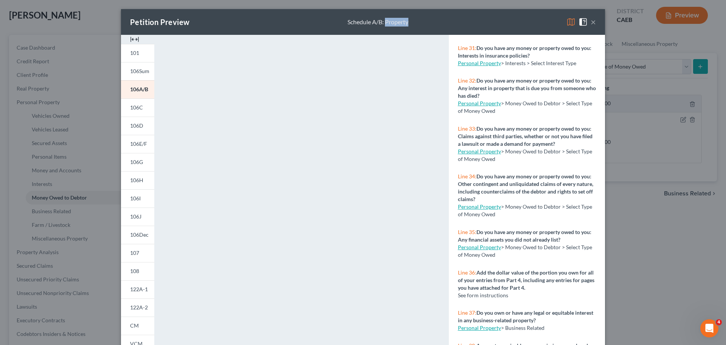
click at [591, 22] on button "×" at bounding box center [593, 21] width 5 height 9
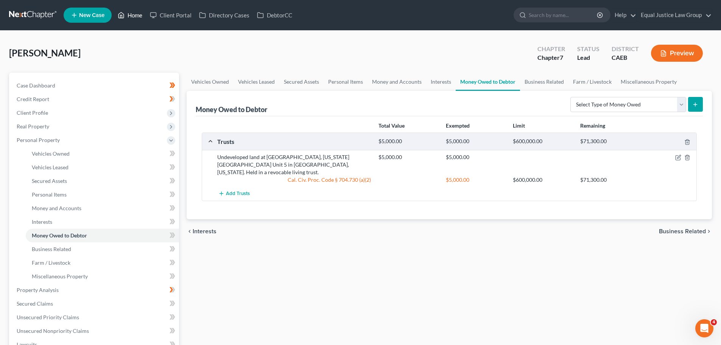
click at [127, 16] on link "Home" at bounding box center [130, 15] width 32 height 14
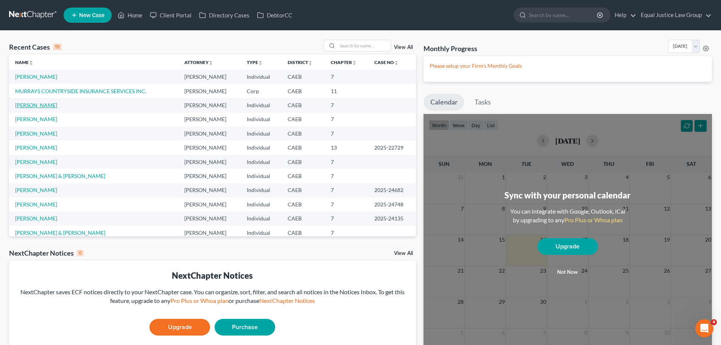
click at [37, 104] on link "[PERSON_NAME]" at bounding box center [36, 105] width 42 height 6
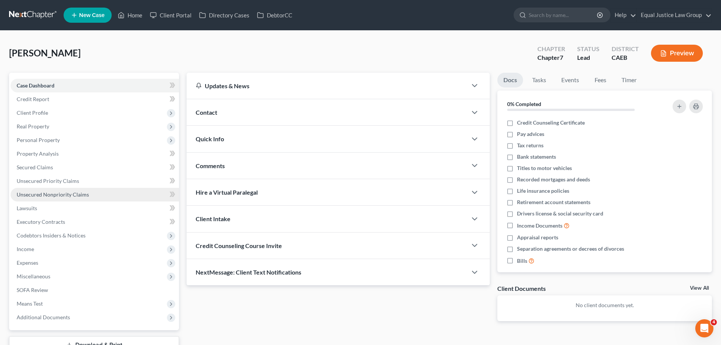
click at [51, 193] on span "Unsecured Nonpriority Claims" at bounding box center [53, 194] width 72 height 6
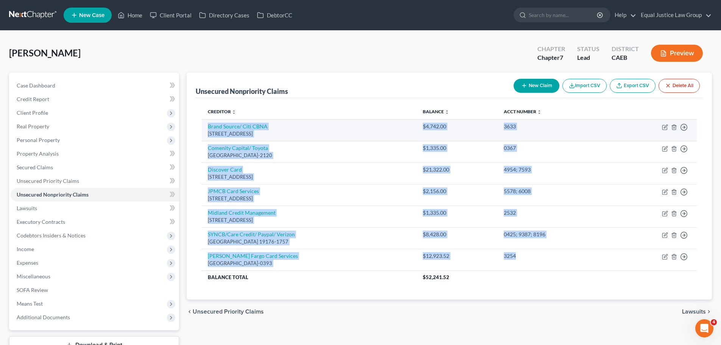
drag, startPoint x: 550, startPoint y: 261, endPoint x: 206, endPoint y: 124, distance: 370.6
click at [206, 124] on tbody "Brand Source/ Citi CBNA [STREET_ADDRESS] $4,742.00 3633 Move to D Move to E Mov…" at bounding box center [449, 201] width 495 height 165
copy tbody "Brand Source/ Citi CBNA [STREET_ADDRESS] $4,742.00 3633 Move to D Move to E Mov…"
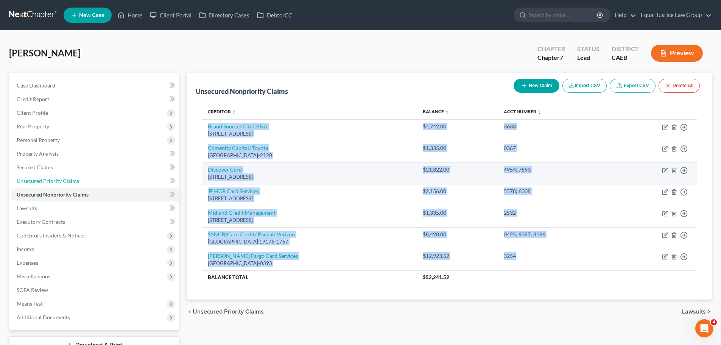
click at [35, 178] on span "Unsecured Priority Claims" at bounding box center [48, 180] width 62 height 6
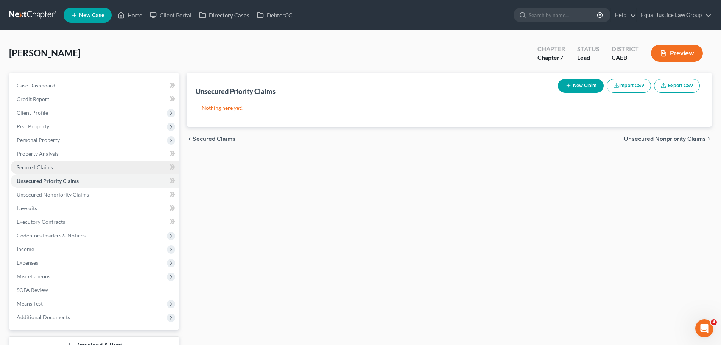
click at [36, 167] on span "Secured Claims" at bounding box center [35, 167] width 36 height 6
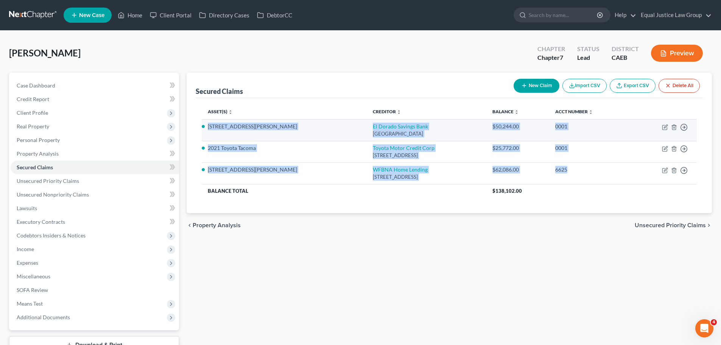
drag, startPoint x: 587, startPoint y: 173, endPoint x: 205, endPoint y: 129, distance: 383.9
click at [205, 129] on tbody "[STREET_ADDRESS][PERSON_NAME] $50,244.00 0001 Move to E Move to F Move to G Mov…" at bounding box center [449, 158] width 495 height 78
copy tbody "[STREET_ADDRESS][GEOGRAPHIC_DATA][PERSON_NAME] $50,244.00 0001 Move to E Move t…"
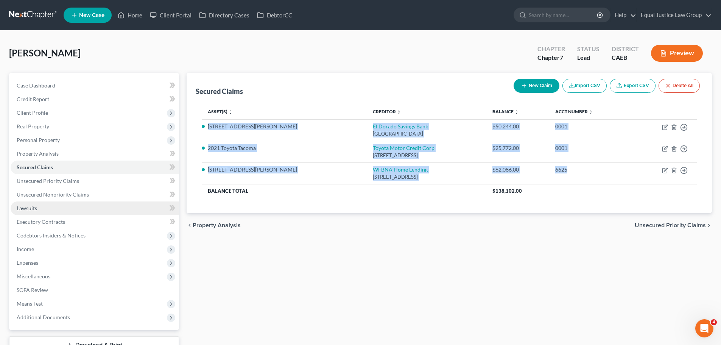
click at [42, 207] on link "Lawsuits" at bounding box center [95, 208] width 168 height 14
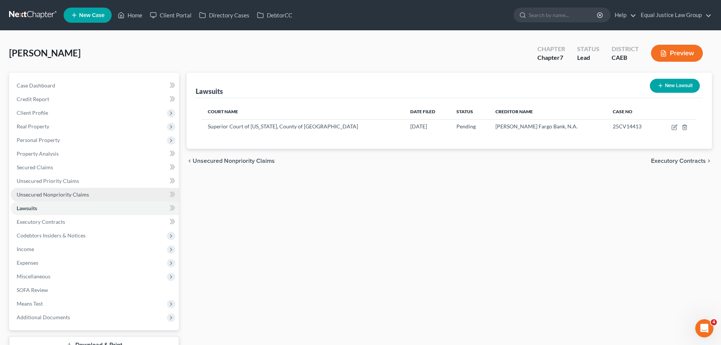
click at [51, 191] on span "Unsecured Nonpriority Claims" at bounding box center [53, 194] width 72 height 6
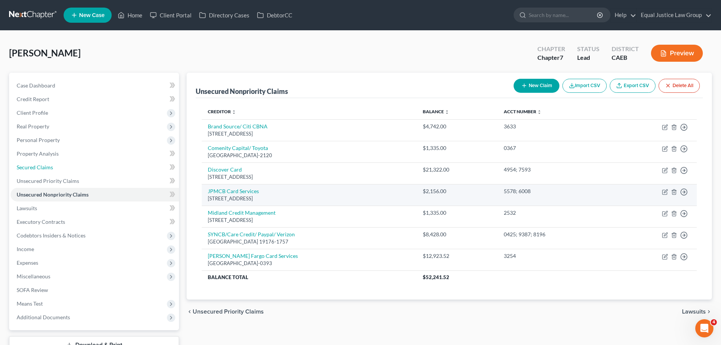
click at [55, 166] on link "Secured Claims" at bounding box center [95, 167] width 168 height 14
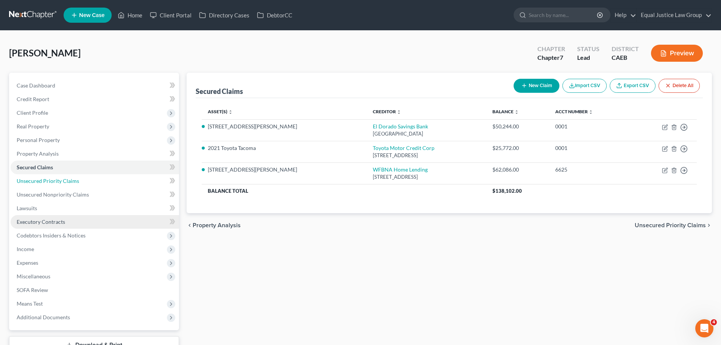
drag, startPoint x: 67, startPoint y: 180, endPoint x: 66, endPoint y: 214, distance: 34.4
click at [67, 180] on span "Unsecured Priority Claims" at bounding box center [48, 180] width 62 height 6
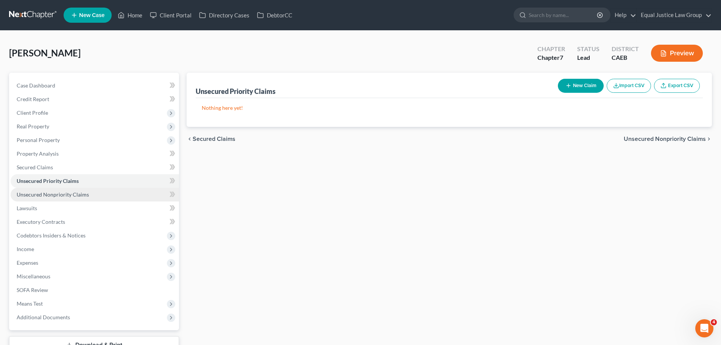
click at [85, 194] on span "Unsecured Nonpriority Claims" at bounding box center [53, 194] width 72 height 6
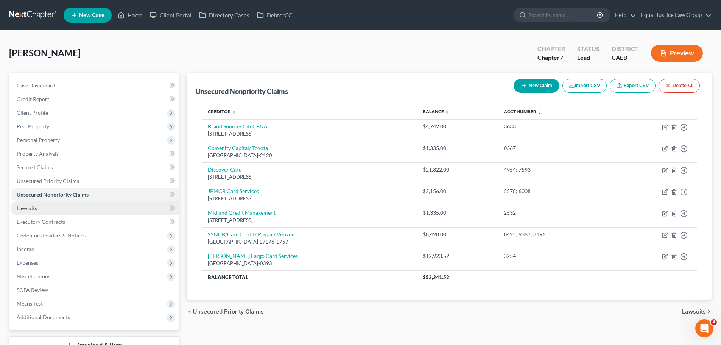
click at [53, 209] on link "Lawsuits" at bounding box center [95, 208] width 168 height 14
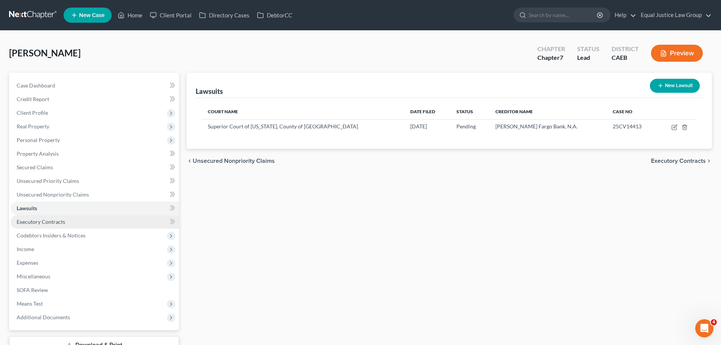
click at [68, 220] on link "Executory Contracts" at bounding box center [95, 222] width 168 height 14
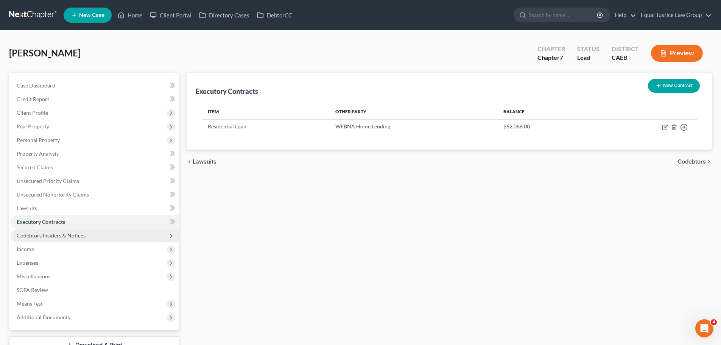
click at [78, 233] on span "Codebtors Insiders & Notices" at bounding box center [51, 235] width 69 height 6
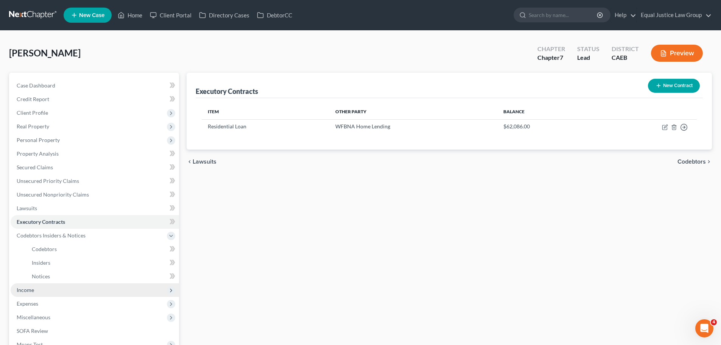
scroll to position [76, 0]
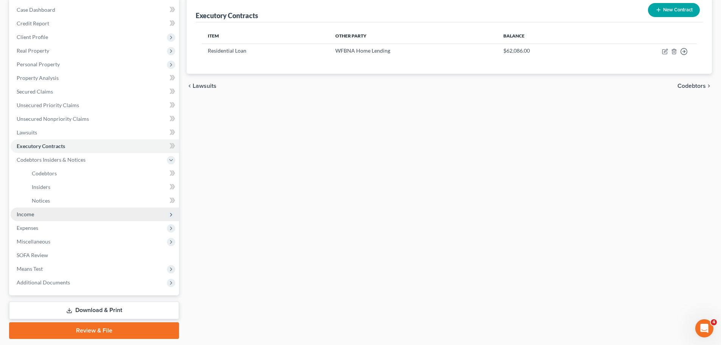
drag, startPoint x: 57, startPoint y: 218, endPoint x: 67, endPoint y: 219, distance: 10.7
click at [56, 218] on span "Income" at bounding box center [95, 214] width 168 height 14
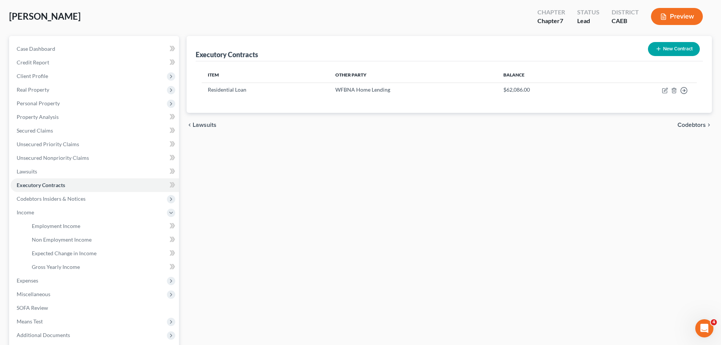
scroll to position [0, 0]
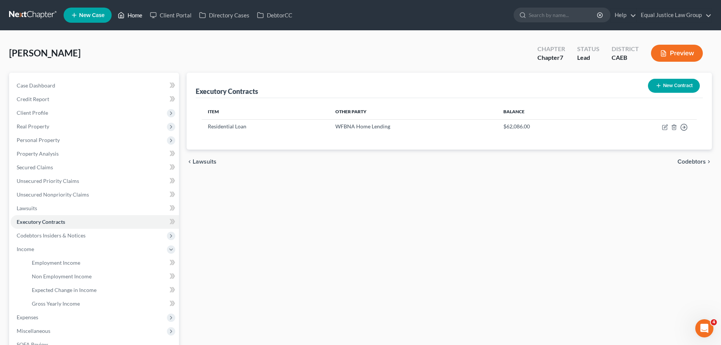
click at [129, 16] on link "Home" at bounding box center [130, 15] width 32 height 14
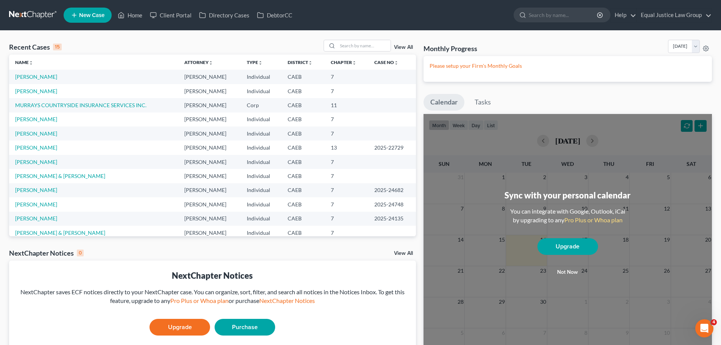
click at [404, 47] on link "View All" at bounding box center [403, 47] width 19 height 5
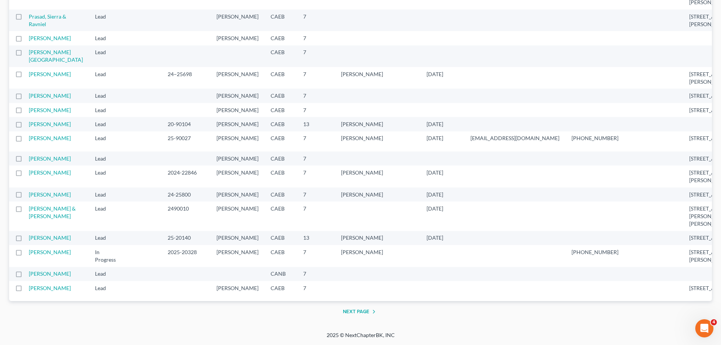
drag, startPoint x: 378, startPoint y: 217, endPoint x: 393, endPoint y: 220, distance: 15.4
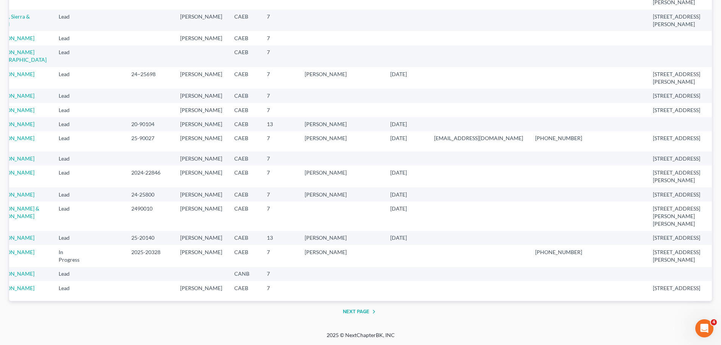
drag, startPoint x: 393, startPoint y: 219, endPoint x: 244, endPoint y: 216, distance: 149.5
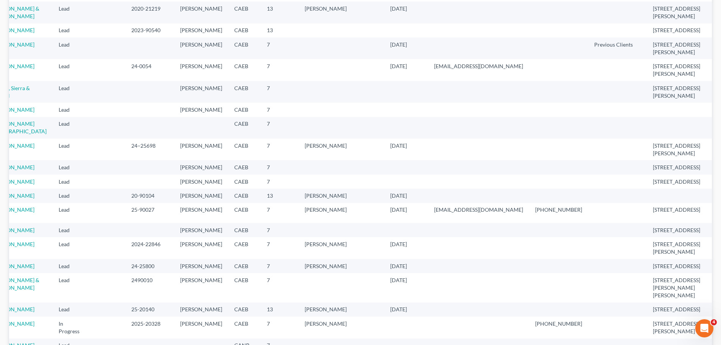
scroll to position [0, 0]
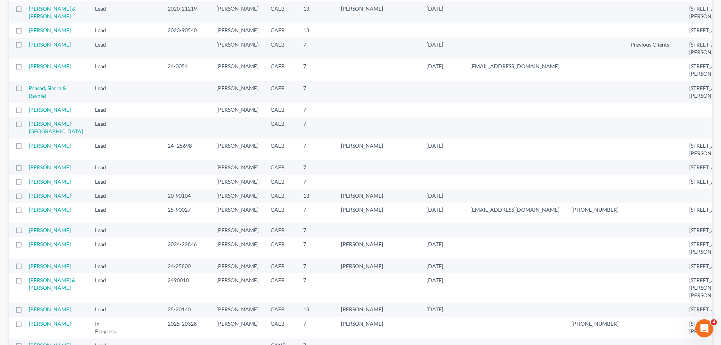
drag, startPoint x: 253, startPoint y: 186, endPoint x: 391, endPoint y: 189, distance: 138.5
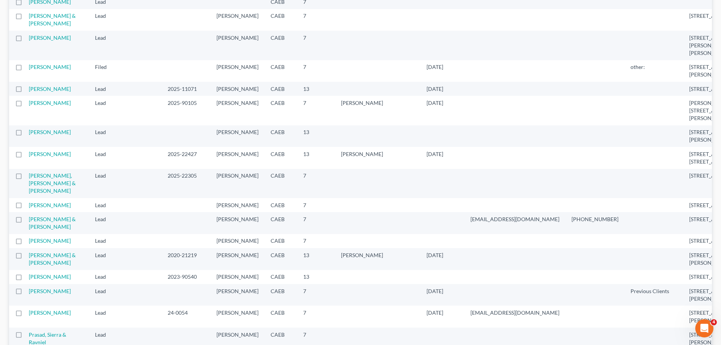
scroll to position [454, 0]
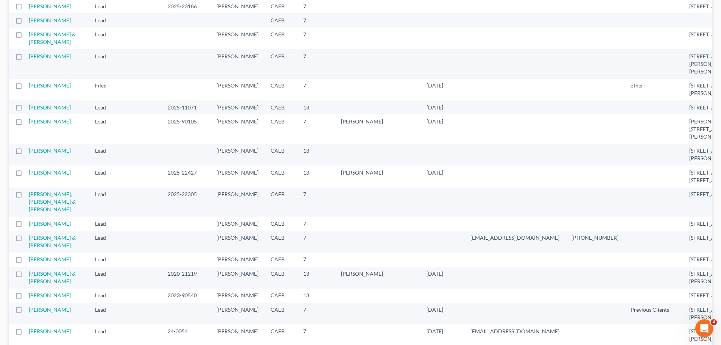
click at [52, 9] on link "[PERSON_NAME]" at bounding box center [50, 6] width 42 height 6
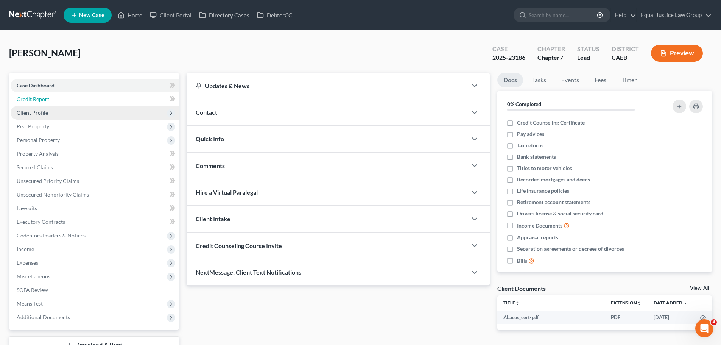
drag, startPoint x: 42, startPoint y: 99, endPoint x: 46, endPoint y: 109, distance: 10.5
click at [42, 99] on span "Credit Report" at bounding box center [33, 99] width 33 height 6
click at [43, 110] on span "Client Profile" at bounding box center [32, 112] width 31 height 6
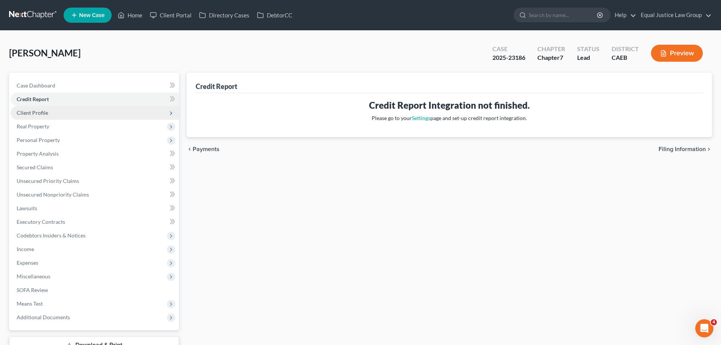
click at [35, 109] on span "Client Profile" at bounding box center [32, 112] width 31 height 6
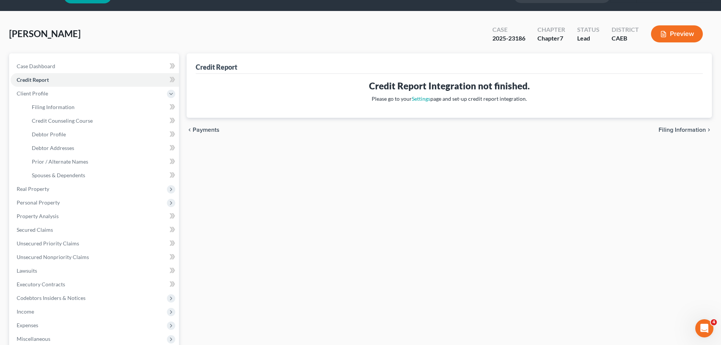
scroll to position [38, 0]
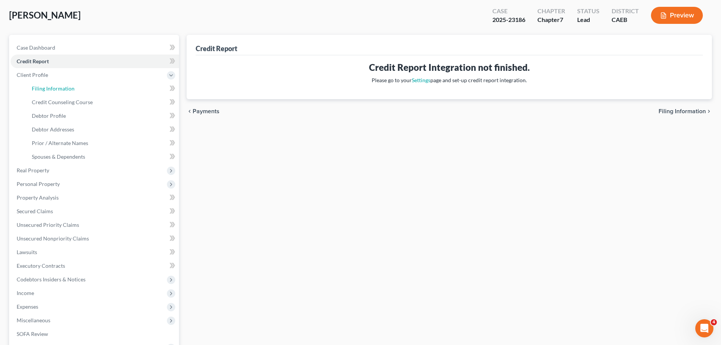
click at [61, 86] on span "Filing Information" at bounding box center [53, 88] width 43 height 6
select select "1"
select select "0"
select select "8"
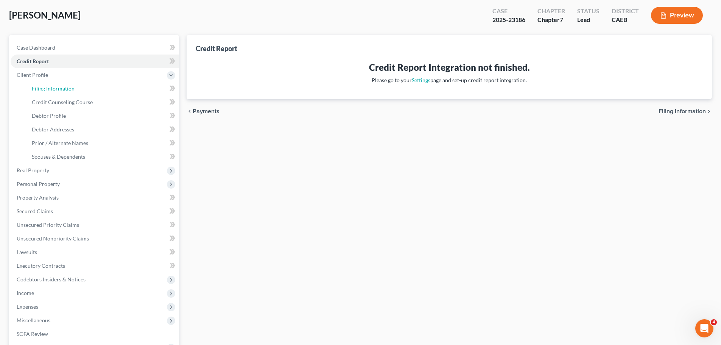
select select "0"
select select "4"
select select "0"
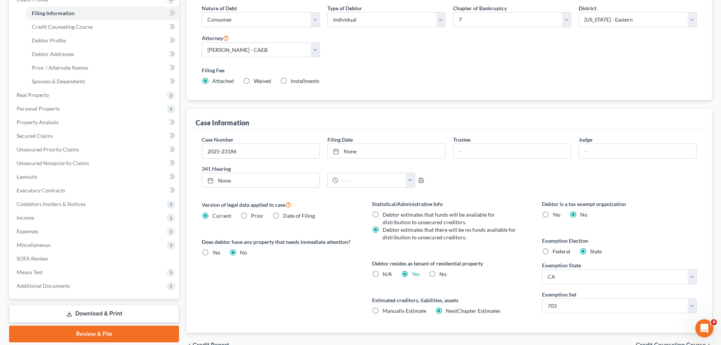
scroll to position [113, 0]
click at [380, 149] on link "None" at bounding box center [386, 150] width 117 height 14
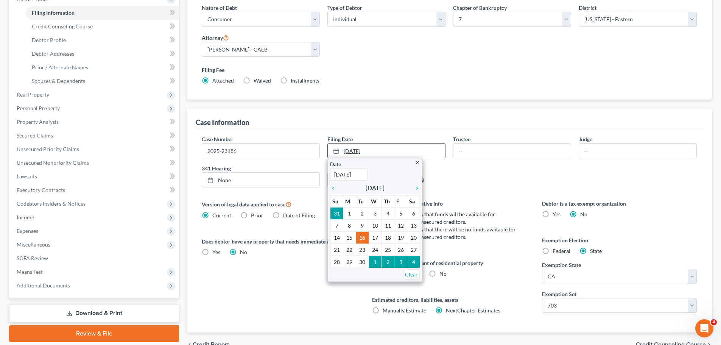
paste input "6-25-"
type input "[DATE]"
click at [333, 188] on icon "chevron_left" at bounding box center [335, 188] width 10 height 6
click at [536, 155] on input "text" at bounding box center [511, 150] width 117 height 14
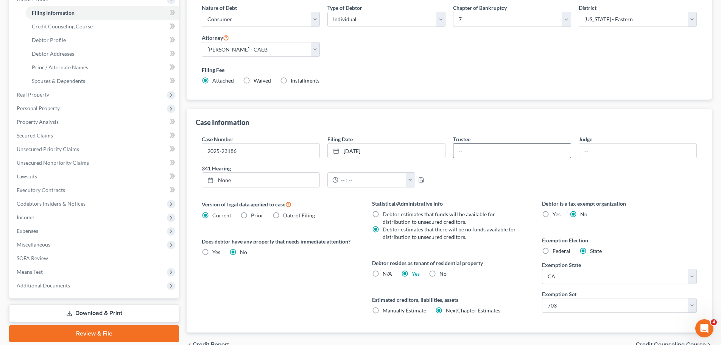
type input "[PERSON_NAME]"
click at [592, 177] on div "Case Number 2025-23186 Filing Date [DATE] close Date [DATE] Time 12:00 AM chevr…" at bounding box center [449, 164] width 502 height 58
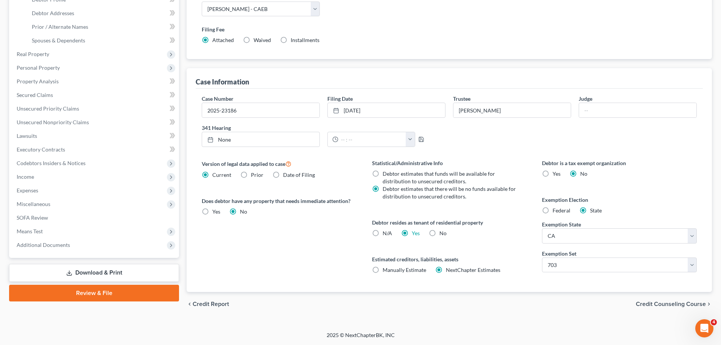
scroll to position [0, 0]
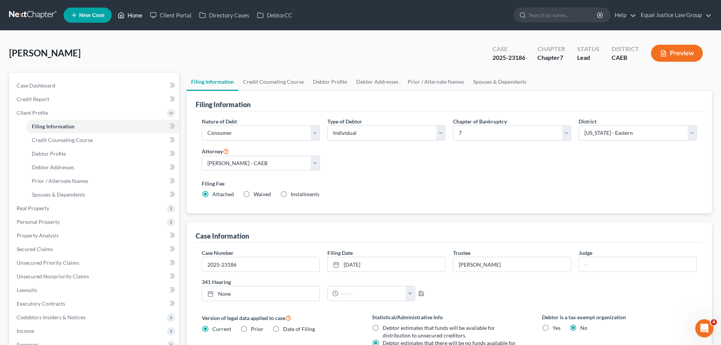
click at [131, 15] on link "Home" at bounding box center [130, 15] width 32 height 14
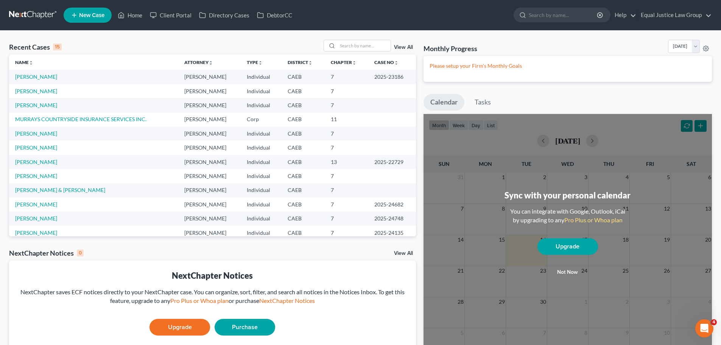
click at [76, 104] on td "[PERSON_NAME]" at bounding box center [93, 105] width 169 height 14
click at [359, 44] on input "search" at bounding box center [363, 45] width 53 height 11
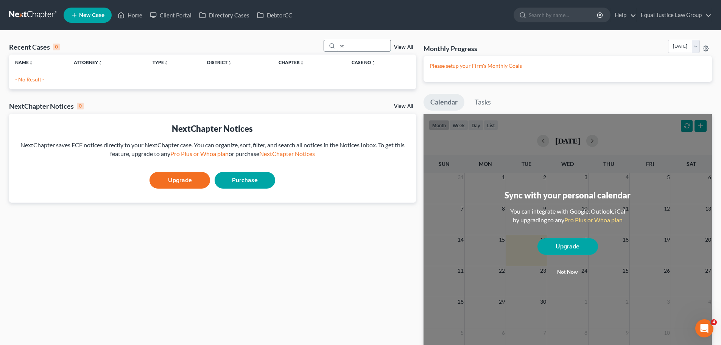
type input "s"
type input "[PERSON_NAME]"
click at [130, 13] on link "Home" at bounding box center [130, 15] width 32 height 14
click at [138, 12] on link "Home" at bounding box center [130, 15] width 32 height 14
click at [362, 44] on input "[PERSON_NAME]" at bounding box center [363, 45] width 53 height 11
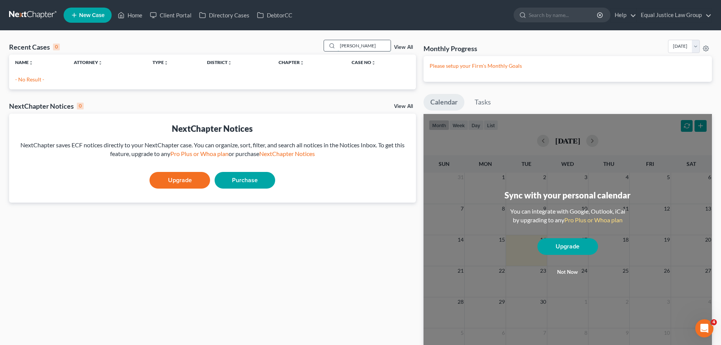
click at [362, 44] on input "[PERSON_NAME]" at bounding box center [363, 45] width 53 height 11
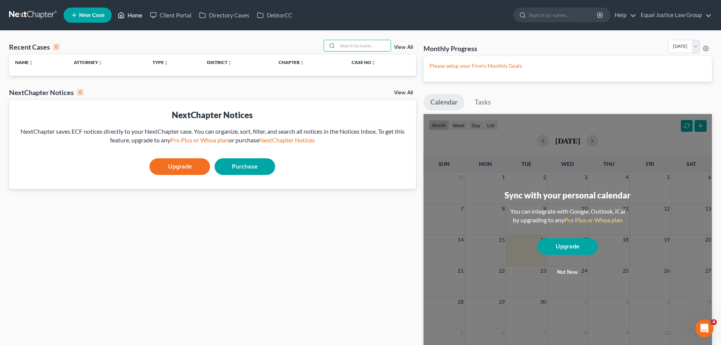
click at [126, 13] on link "Home" at bounding box center [130, 15] width 32 height 14
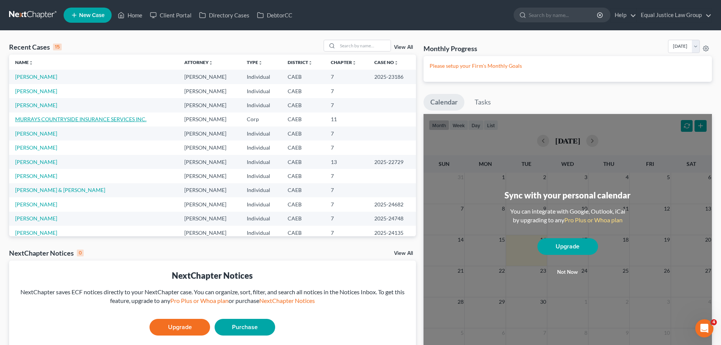
click at [70, 118] on link "MURRAYS COUNTRYSIDE INSURANCE SERVICES INC." at bounding box center [80, 119] width 131 height 6
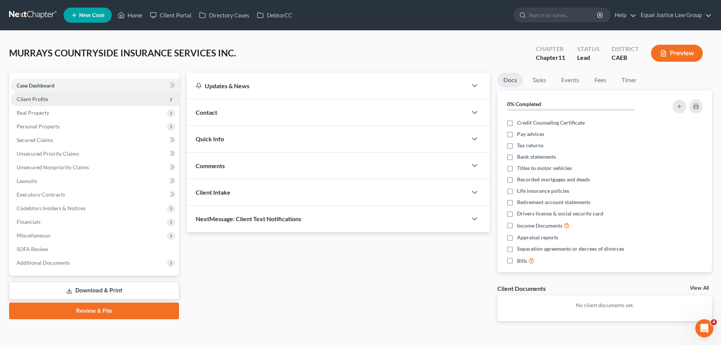
click at [44, 105] on span "Client Profile" at bounding box center [95, 99] width 168 height 14
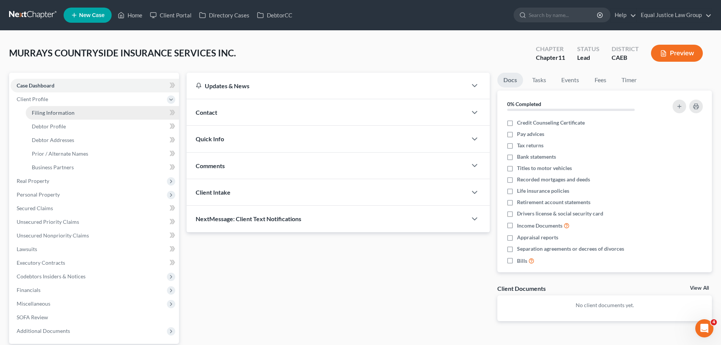
click at [56, 112] on span "Filing Information" at bounding box center [53, 112] width 43 height 6
select select "3"
select select "1"
select select "8"
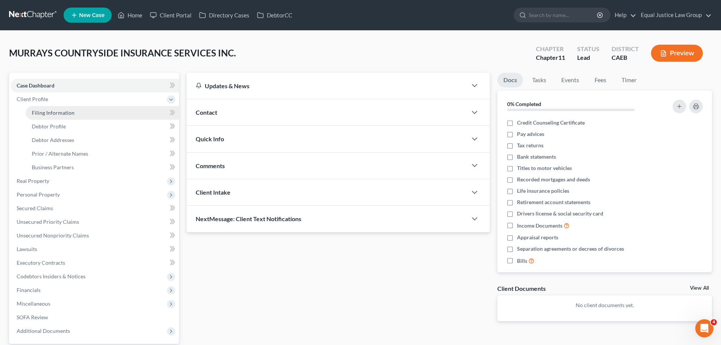
select select "0"
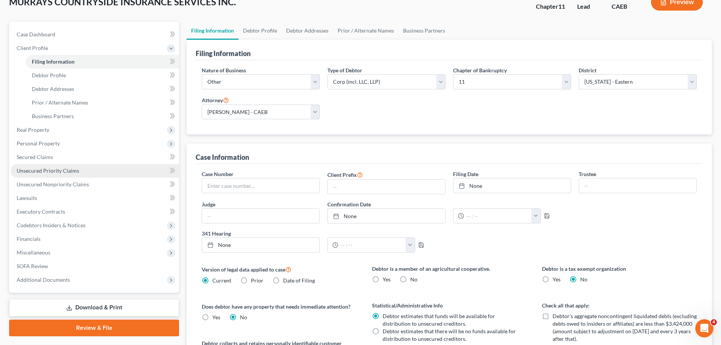
scroll to position [38, 0]
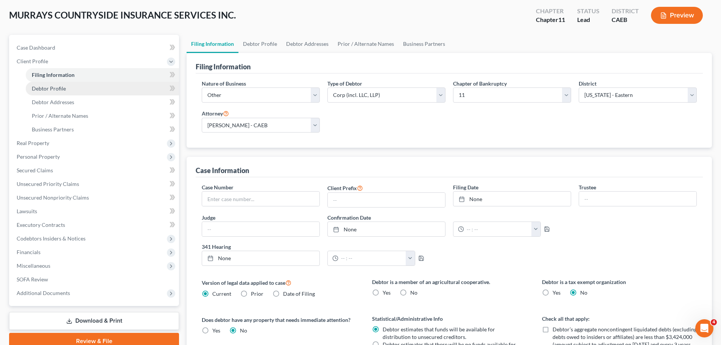
click at [59, 86] on span "Debtor Profile" at bounding box center [49, 88] width 34 height 6
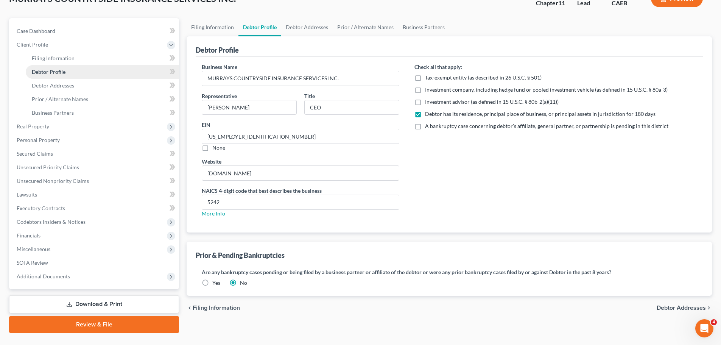
scroll to position [71, 0]
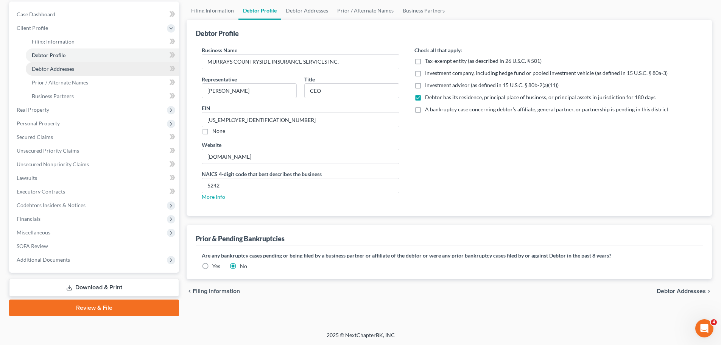
click at [101, 68] on link "Debtor Addresses" at bounding box center [102, 69] width 153 height 14
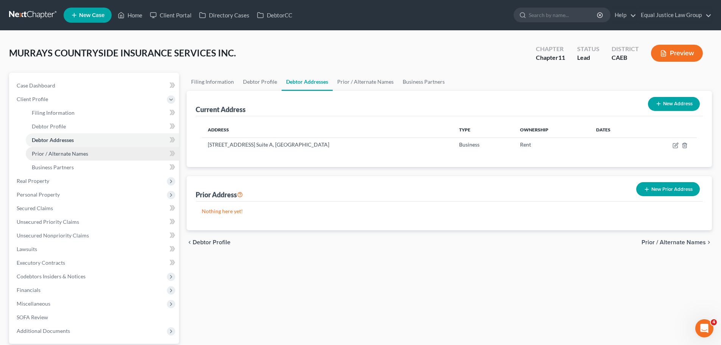
click at [85, 156] on span "Prior / Alternate Names" at bounding box center [60, 153] width 56 height 6
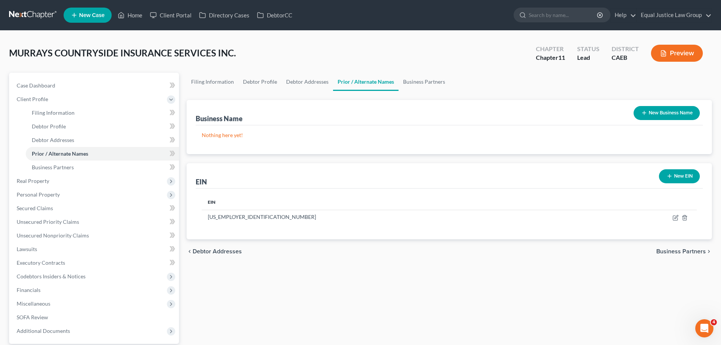
click at [667, 115] on button "New Business Name" at bounding box center [666, 113] width 66 height 14
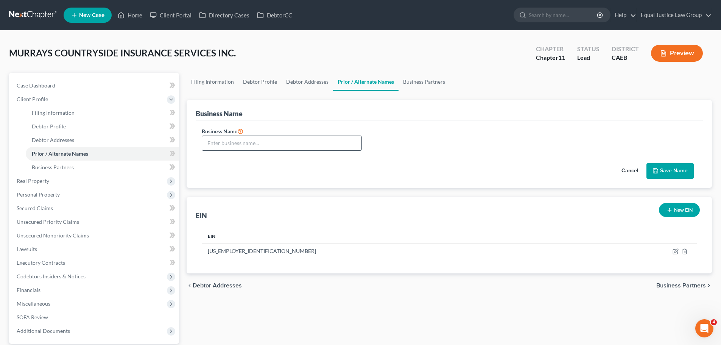
click at [214, 144] on input "text" at bounding box center [281, 143] width 159 height 14
drag, startPoint x: 10, startPoint y: 52, endPoint x: 235, endPoint y: 57, distance: 224.4
click at [235, 57] on div "MURRAYS COUNTRYSIDE INSURANCE SERVICES INC. Upgraded Chapter Chapter 11 Status …" at bounding box center [360, 56] width 702 height 33
copy span "MURRAYS COUNTRYSIDE INSURANCE SERVICES INC."
click at [230, 142] on input "text" at bounding box center [281, 143] width 159 height 14
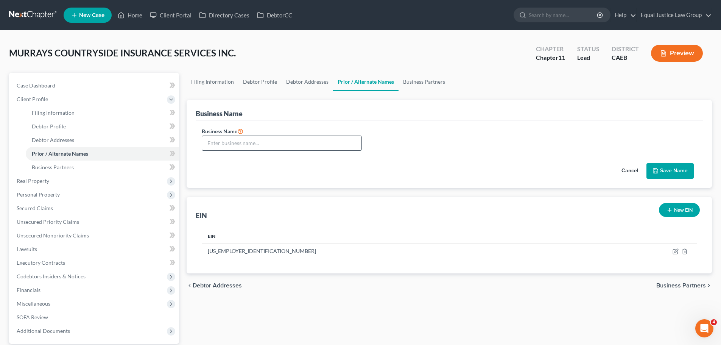
paste input "MURRAYS COUNTRYSIDE INSURANCE SERVICES INC."
type input "MURRAYS COUNTRYSIDE INSURANCE SERVICES INC."
click at [683, 170] on button "Save Name" at bounding box center [669, 171] width 47 height 16
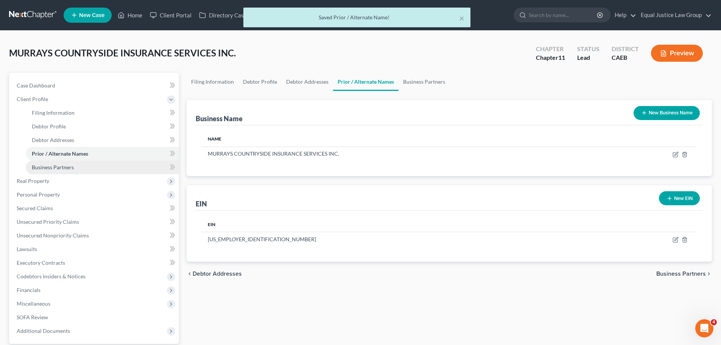
click at [72, 167] on span "Business Partners" at bounding box center [53, 167] width 42 height 6
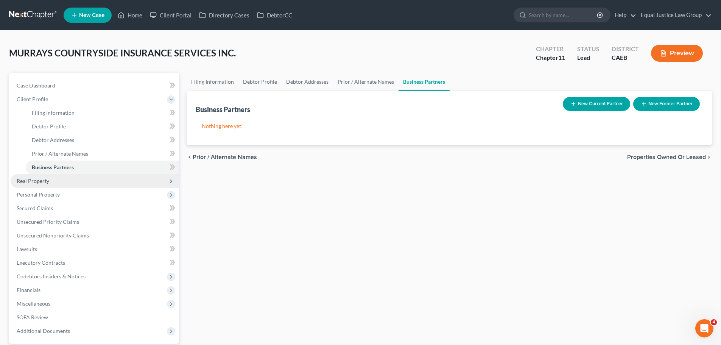
click at [51, 180] on span "Real Property" at bounding box center [95, 181] width 168 height 14
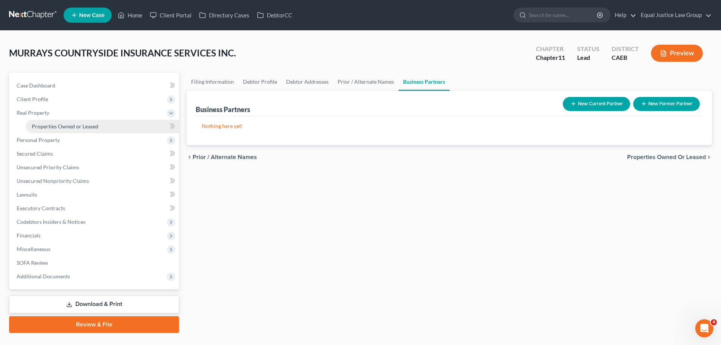
click at [87, 129] on span "Properties Owned or Leased" at bounding box center [65, 126] width 67 height 6
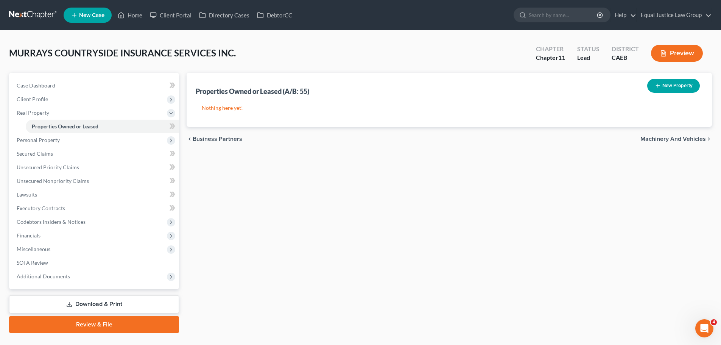
click at [673, 84] on button "New Property" at bounding box center [673, 86] width 53 height 14
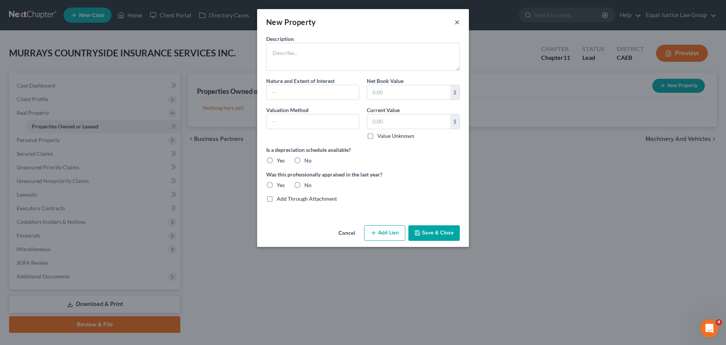
click at [455, 21] on button "×" at bounding box center [457, 21] width 5 height 9
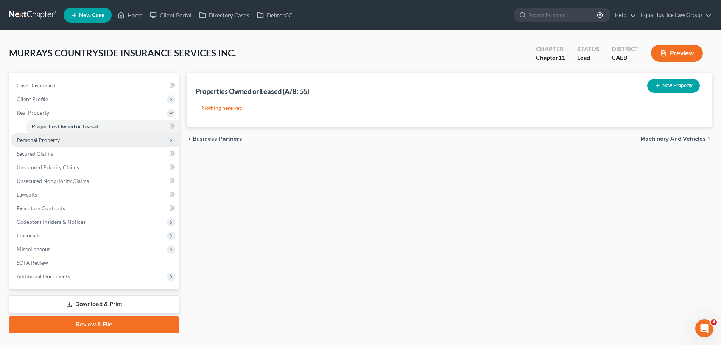
click at [32, 138] on span "Personal Property" at bounding box center [38, 140] width 43 height 6
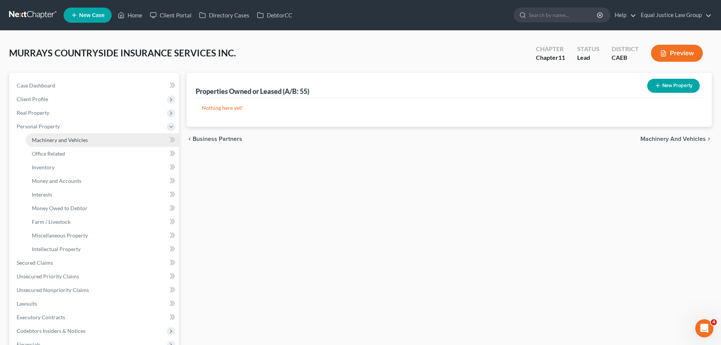
click at [85, 137] on span "Machinery and Vehicles" at bounding box center [60, 140] width 56 height 6
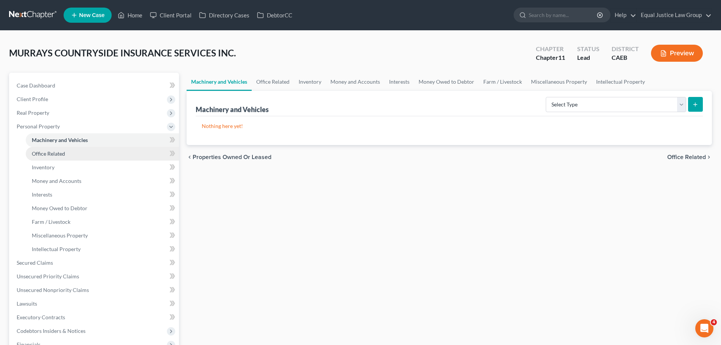
click at [59, 154] on span "Office Related" at bounding box center [48, 153] width 33 height 6
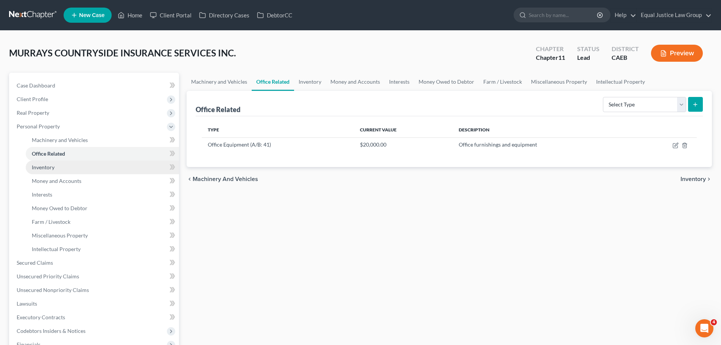
click at [48, 163] on link "Inventory" at bounding box center [102, 167] width 153 height 14
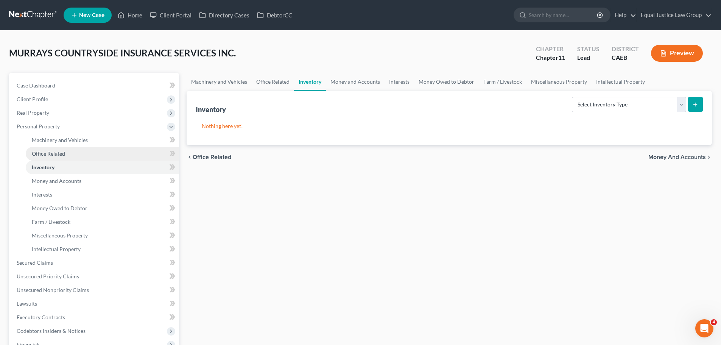
click at [53, 154] on span "Office Related" at bounding box center [48, 153] width 33 height 6
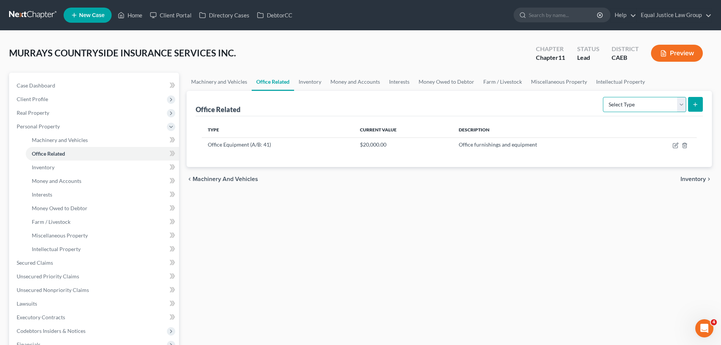
click at [681, 99] on select "Select Type Collectibles (A/B: 42) Office Equipment (A/B: 41) Office Fixtures (…" at bounding box center [644, 104] width 83 height 15
drag, startPoint x: 325, startPoint y: 218, endPoint x: 89, endPoint y: 197, distance: 236.7
click at [325, 218] on div "Machinery and Vehicles Office Related Inventory Money and Accounts Interests Mo…" at bounding box center [449, 257] width 533 height 369
click at [66, 168] on link "Inventory" at bounding box center [102, 167] width 153 height 14
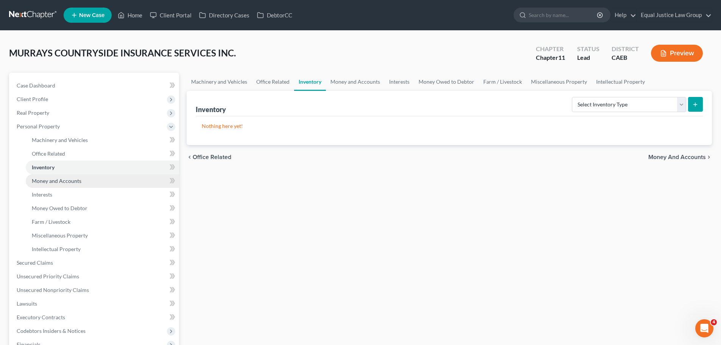
click at [88, 177] on link "Money and Accounts" at bounding box center [102, 181] width 153 height 14
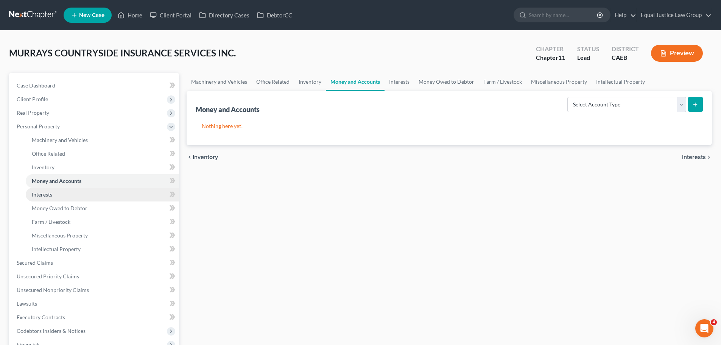
click at [78, 193] on link "Interests" at bounding box center [102, 195] width 153 height 14
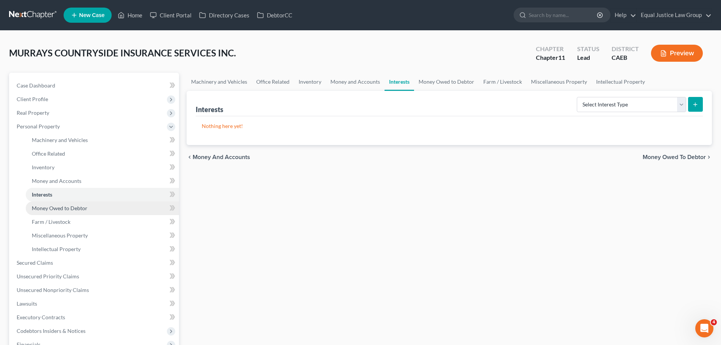
click at [89, 208] on link "Money Owed to Debtor" at bounding box center [102, 208] width 153 height 14
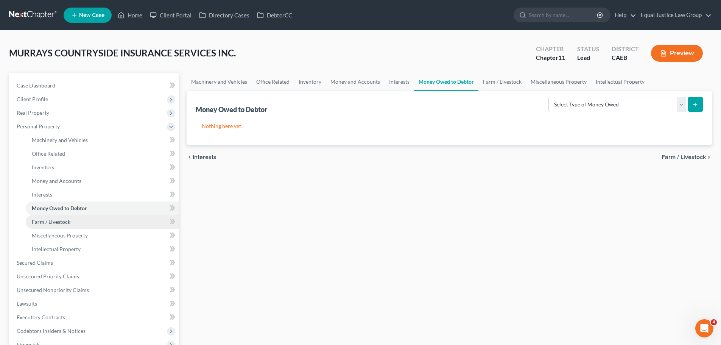
click at [59, 222] on span "Farm / Livestock" at bounding box center [51, 221] width 39 height 6
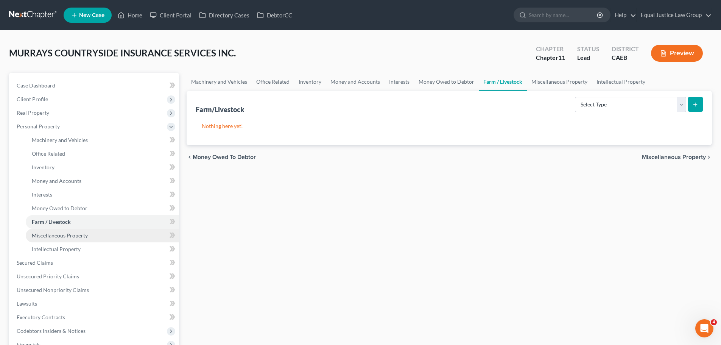
click at [66, 236] on span "Miscellaneous Property" at bounding box center [60, 235] width 56 height 6
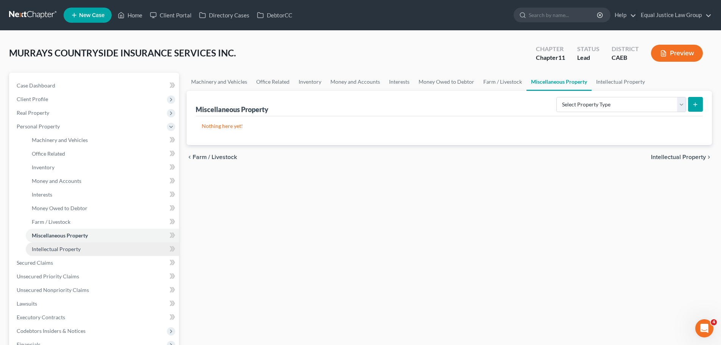
click at [66, 251] on span "Intellectual Property" at bounding box center [56, 249] width 49 height 6
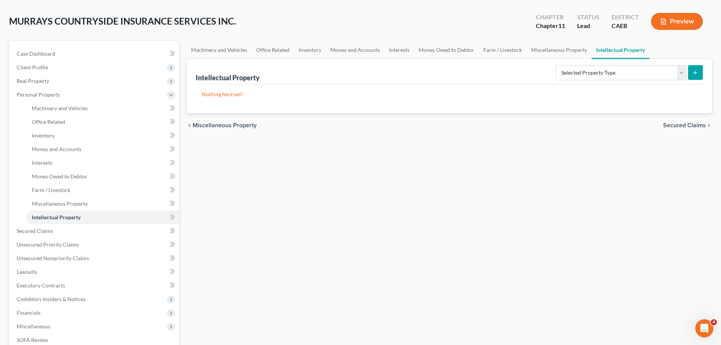
scroll to position [76, 0]
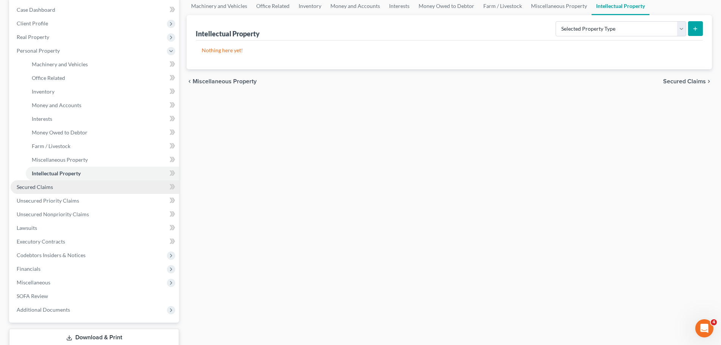
click at [44, 186] on span "Secured Claims" at bounding box center [35, 186] width 36 height 6
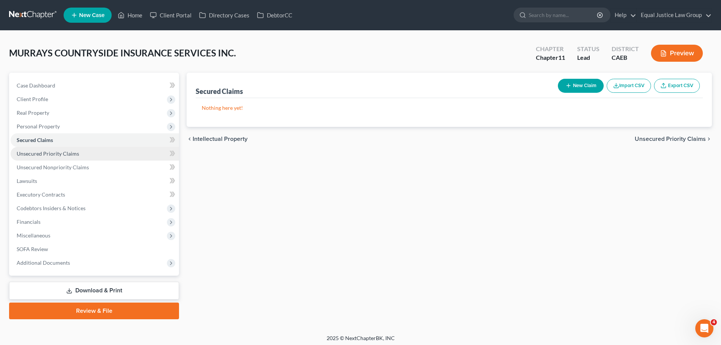
click at [61, 149] on link "Unsecured Priority Claims" at bounding box center [95, 154] width 168 height 14
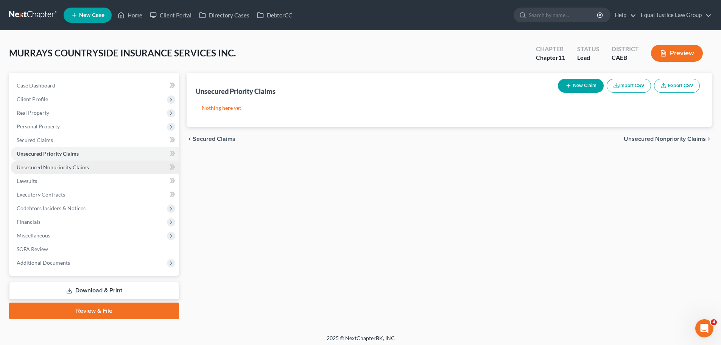
click at [52, 165] on span "Unsecured Nonpriority Claims" at bounding box center [53, 167] width 72 height 6
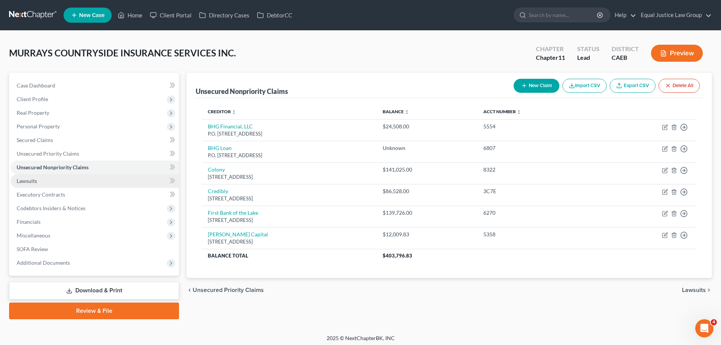
click at [33, 181] on span "Lawsuits" at bounding box center [27, 180] width 20 height 6
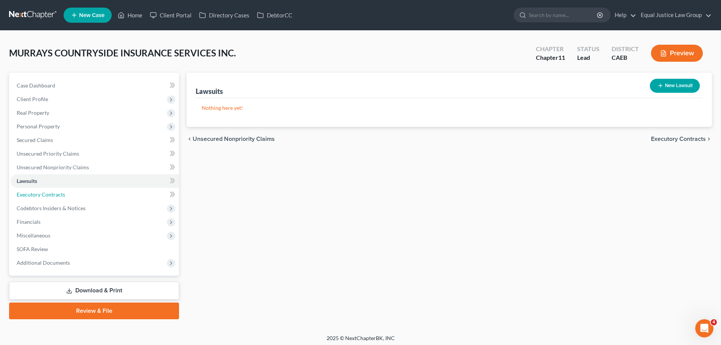
click at [48, 193] on span "Executory Contracts" at bounding box center [41, 194] width 48 height 6
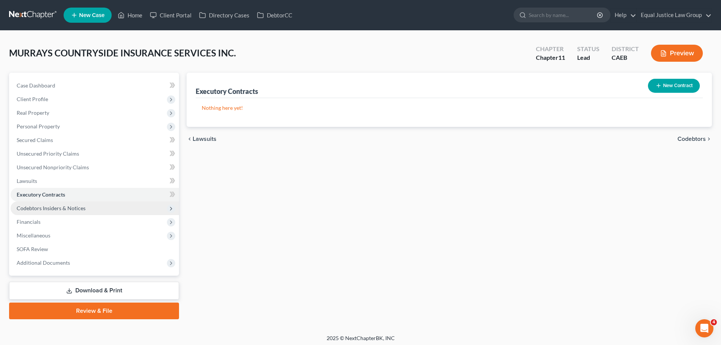
click at [35, 209] on span "Codebtors Insiders & Notices" at bounding box center [51, 208] width 69 height 6
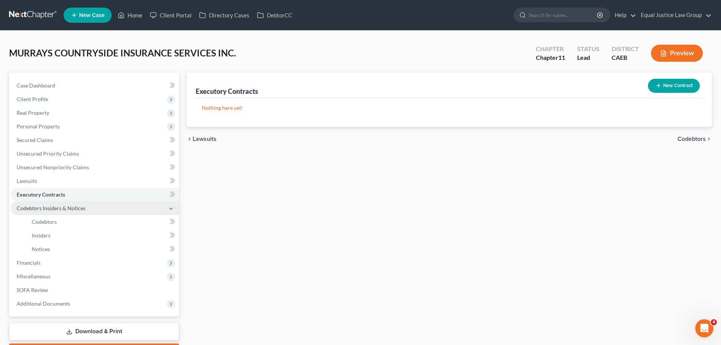
click at [22, 207] on span "Codebtors Insiders & Notices" at bounding box center [51, 208] width 69 height 6
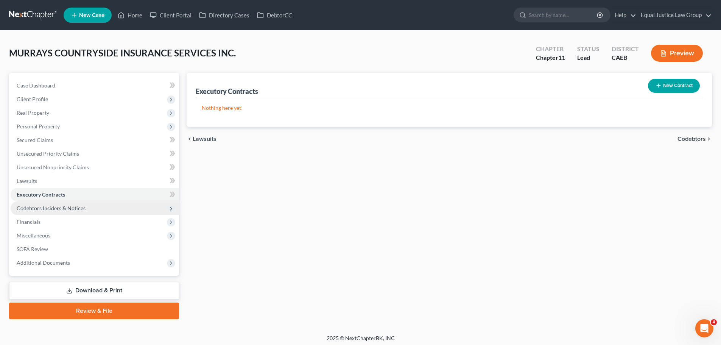
click at [44, 206] on span "Codebtors Insiders & Notices" at bounding box center [51, 208] width 69 height 6
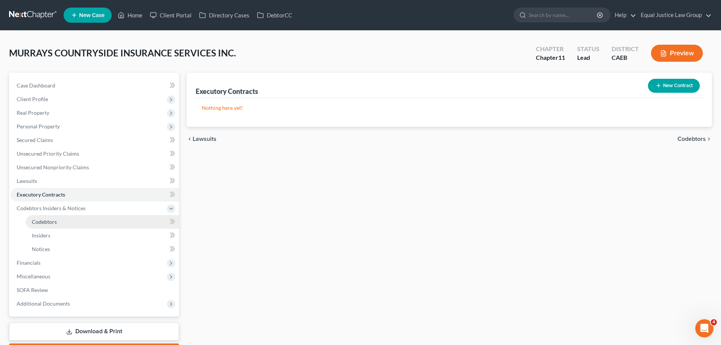
click at [43, 223] on span "Codebtors" at bounding box center [44, 221] width 25 height 6
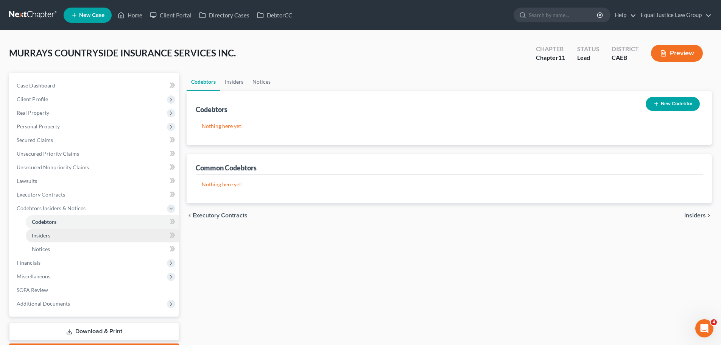
click at [44, 234] on span "Insiders" at bounding box center [41, 235] width 19 height 6
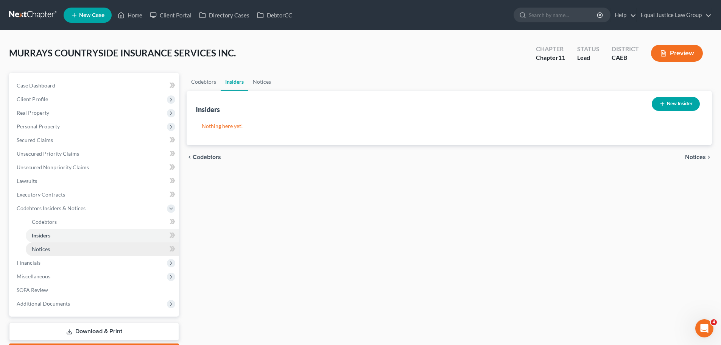
click at [48, 248] on span "Notices" at bounding box center [41, 249] width 18 height 6
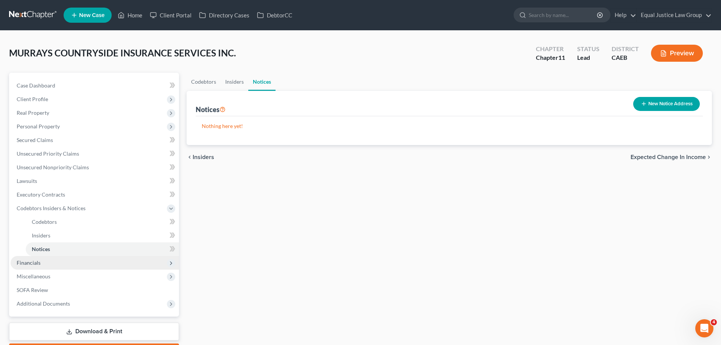
click at [34, 264] on span "Financials" at bounding box center [29, 262] width 24 height 6
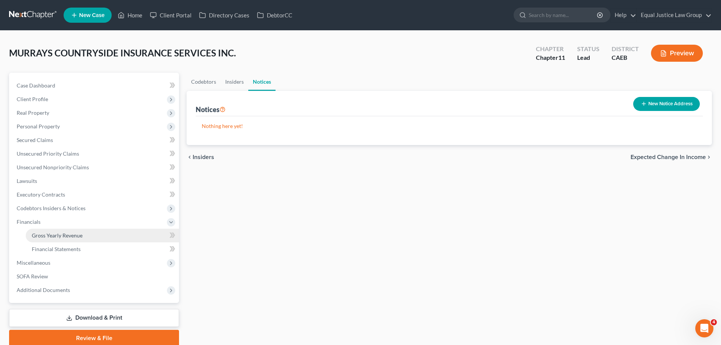
click at [50, 235] on span "Gross Yearly Revenue" at bounding box center [57, 235] width 51 height 6
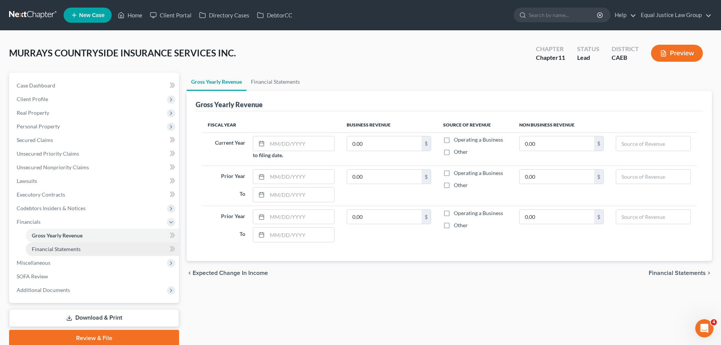
click at [56, 248] on span "Financial Statements" at bounding box center [56, 249] width 49 height 6
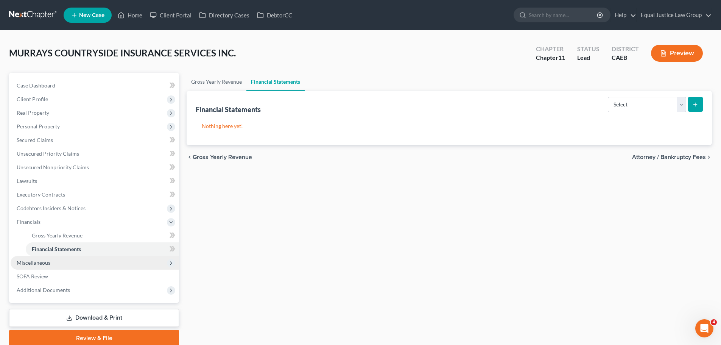
click at [31, 265] on span "Miscellaneous" at bounding box center [34, 262] width 34 height 6
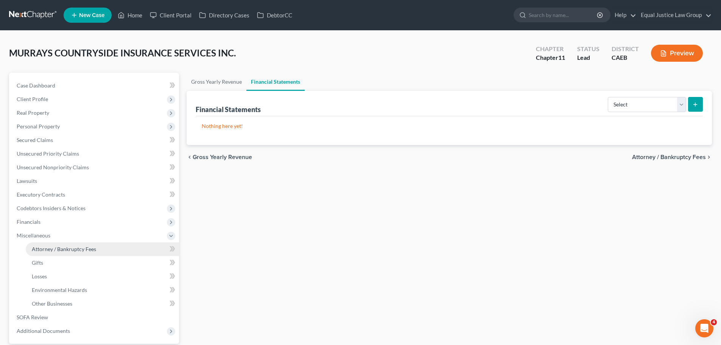
click at [48, 254] on link "Attorney / Bankruptcy Fees" at bounding box center [102, 249] width 153 height 14
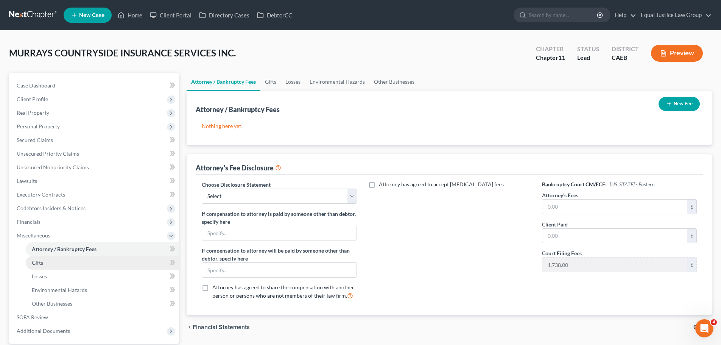
click at [39, 262] on span "Gifts" at bounding box center [37, 262] width 11 height 6
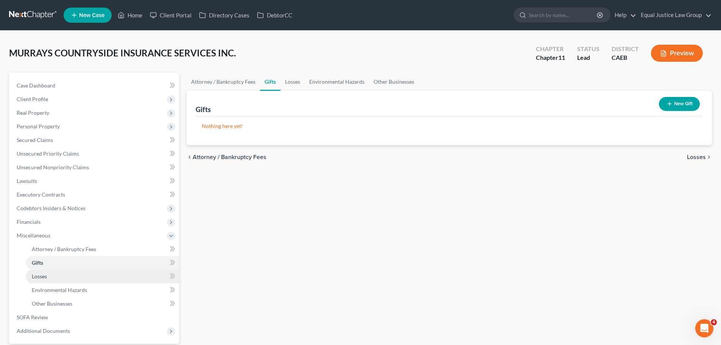
click at [45, 275] on span "Losses" at bounding box center [39, 276] width 15 height 6
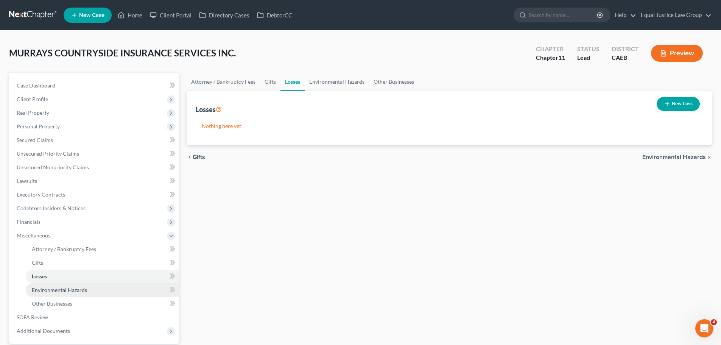
click at [54, 291] on span "Environmental Hazards" at bounding box center [59, 289] width 55 height 6
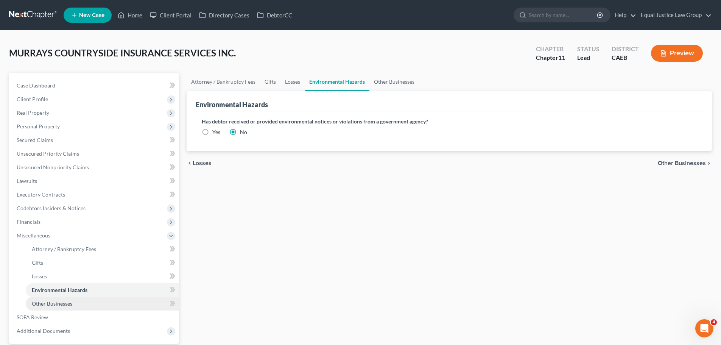
click at [61, 303] on span "Other Businesses" at bounding box center [52, 303] width 40 height 6
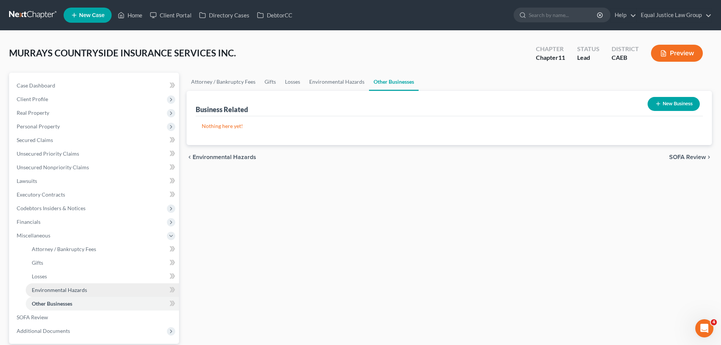
click at [59, 292] on span "Environmental Hazards" at bounding box center [59, 289] width 55 height 6
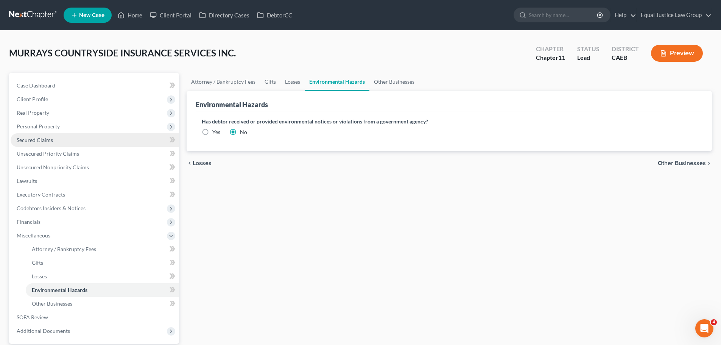
click at [25, 141] on span "Secured Claims" at bounding box center [35, 140] width 36 height 6
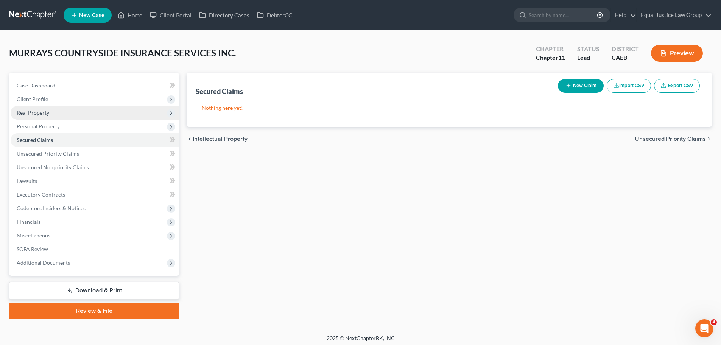
click at [33, 111] on span "Real Property" at bounding box center [33, 112] width 33 height 6
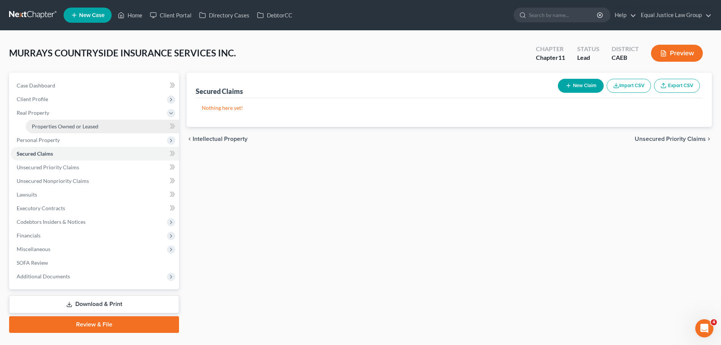
click at [62, 126] on span "Properties Owned or Leased" at bounding box center [65, 126] width 67 height 6
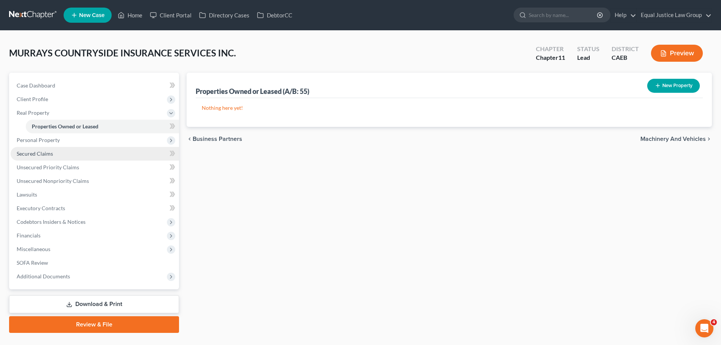
click at [42, 139] on span "Personal Property" at bounding box center [38, 140] width 43 height 6
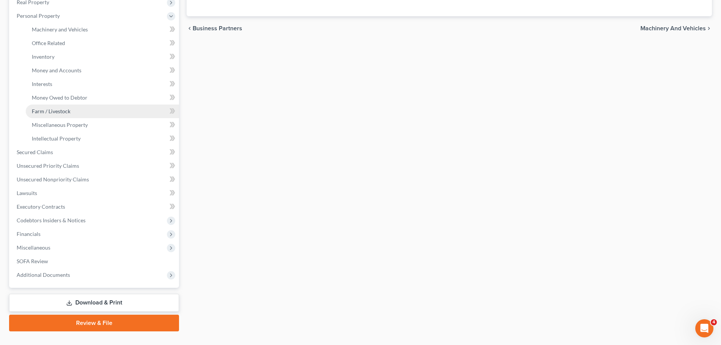
scroll to position [126, 0]
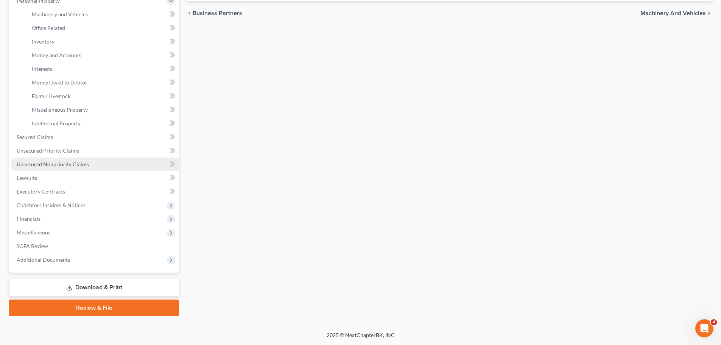
click at [39, 163] on span "Unsecured Nonpriority Claims" at bounding box center [53, 164] width 72 height 6
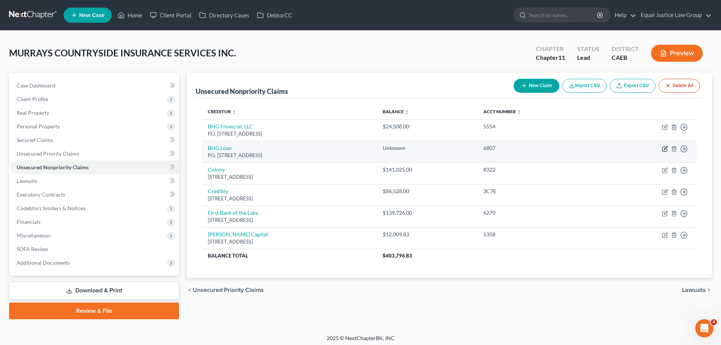
click at [665, 148] on icon "button" at bounding box center [665, 149] width 6 height 6
select select "4"
select select "8"
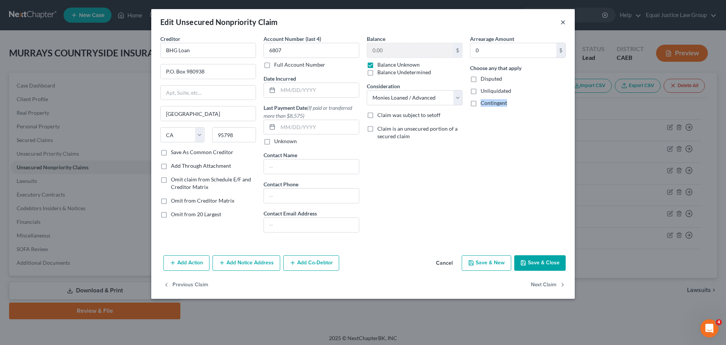
click at [563, 22] on button "×" at bounding box center [563, 21] width 5 height 9
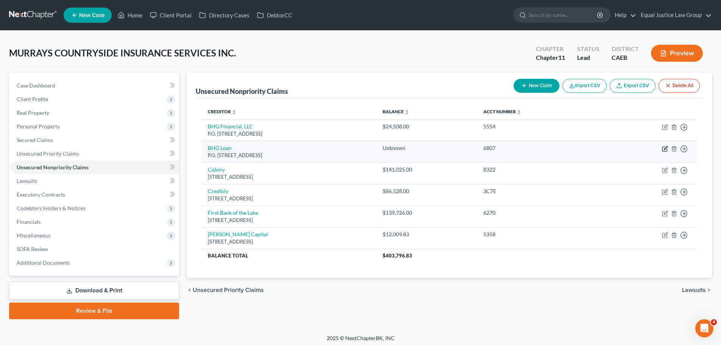
click at [666, 147] on icon "button" at bounding box center [665, 147] width 3 height 3
select select "4"
select select "8"
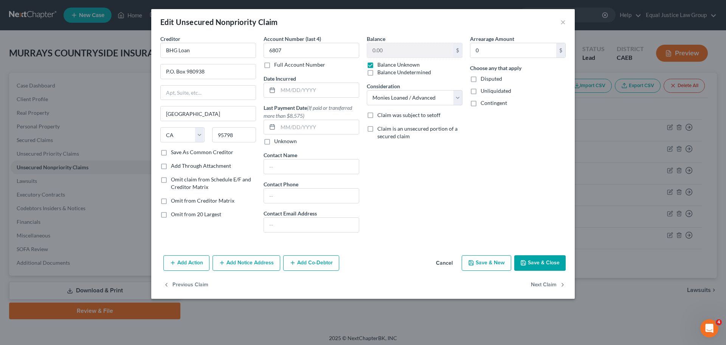
click at [446, 261] on button "Cancel" at bounding box center [444, 263] width 29 height 15
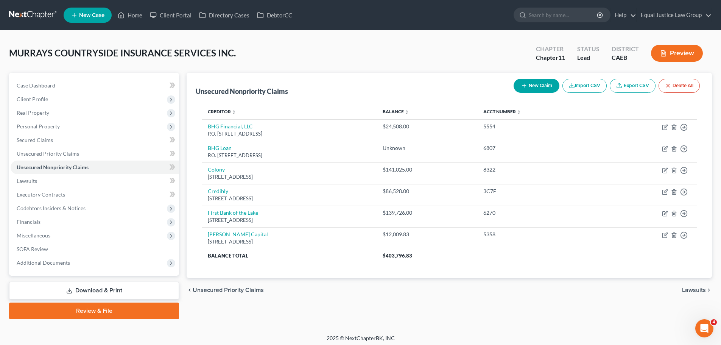
drag, startPoint x: 452, startPoint y: 318, endPoint x: 487, endPoint y: 303, distance: 38.4
click at [452, 317] on div "Unsecured Nonpriority Claims New Claim Import CSV Export CSV Delete All Credito…" at bounding box center [449, 196] width 533 height 246
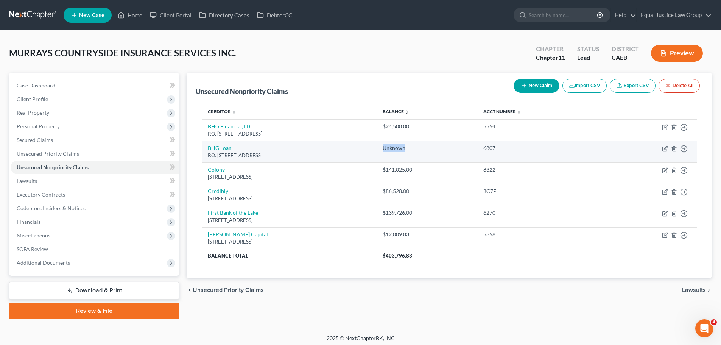
drag, startPoint x: 473, startPoint y: 149, endPoint x: 508, endPoint y: 148, distance: 35.6
click at [471, 148] on div "Unknown" at bounding box center [426, 148] width 89 height 8
click at [302, 147] on td "BHG Loan P.O. [STREET_ADDRESS]" at bounding box center [289, 152] width 175 height 22
drag, startPoint x: 237, startPoint y: 148, endPoint x: 202, endPoint y: 149, distance: 35.6
click at [202, 149] on td "BHG Loan P.O. [STREET_ADDRESS]" at bounding box center [289, 152] width 175 height 22
